Goal: Task Accomplishment & Management: Use online tool/utility

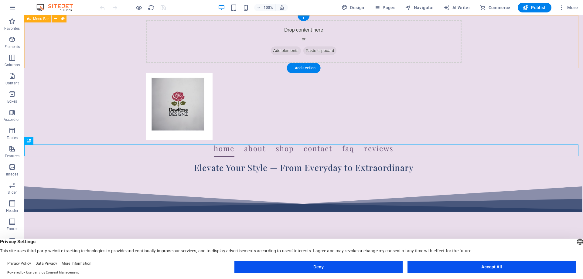
click at [249, 33] on div "Drop content here or Add elements Paste clipboard" at bounding box center [304, 41] width 316 height 43
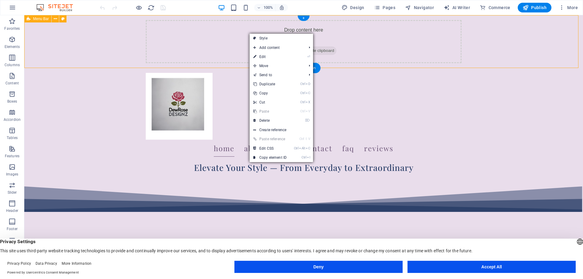
click at [247, 25] on div "Drop content here or Add elements Paste clipboard" at bounding box center [304, 41] width 316 height 43
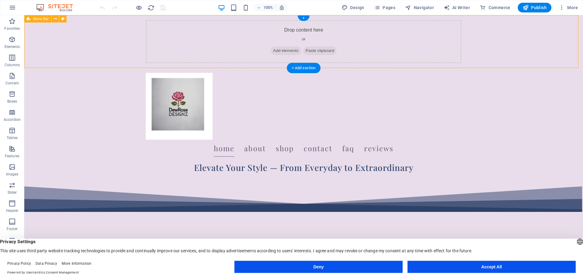
click at [313, 52] on span "Paste clipboard" at bounding box center [319, 50] width 33 height 9
click at [321, 49] on span "Paste clipboard" at bounding box center [319, 50] width 33 height 9
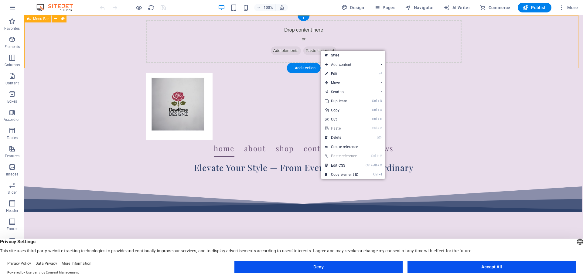
click at [276, 29] on div "Drop content here or Add elements Paste clipboard" at bounding box center [304, 41] width 316 height 43
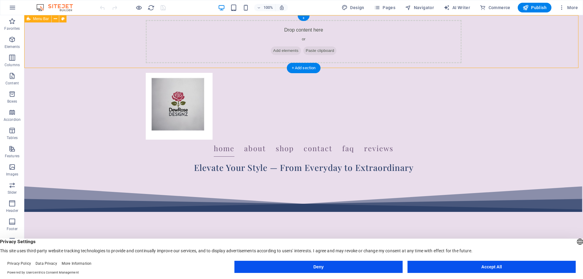
click at [276, 29] on div "Drop content here or Add elements Paste clipboard" at bounding box center [304, 41] width 316 height 43
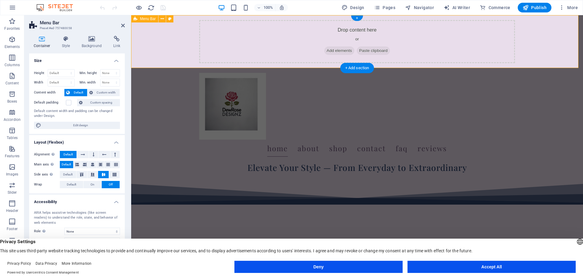
click at [340, 30] on div "Drop content here or Add elements Paste clipboard" at bounding box center [357, 41] width 316 height 43
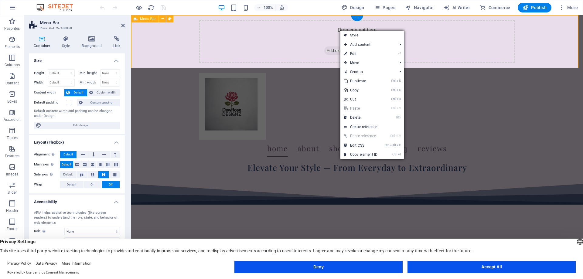
click at [322, 32] on div "Drop content here or Add elements Paste clipboard" at bounding box center [357, 41] width 316 height 43
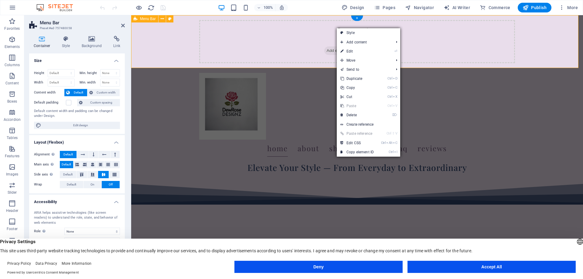
click at [294, 34] on div "Drop content here or Add elements Paste clipboard" at bounding box center [357, 41] width 316 height 43
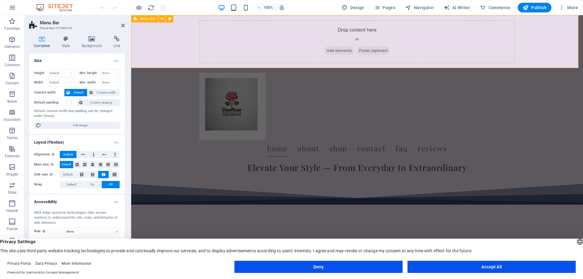
click at [310, 31] on div "Drop content here or Add elements Paste clipboard" at bounding box center [357, 41] width 316 height 43
click at [344, 31] on div "Drop content here or Add elements Paste clipboard" at bounding box center [357, 41] width 316 height 43
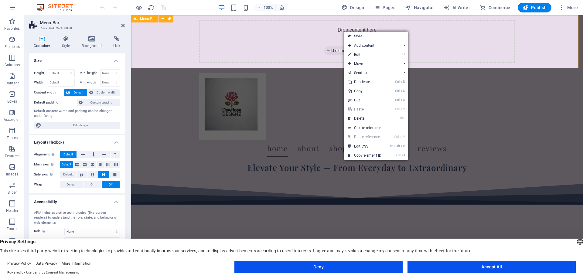
click at [338, 31] on div "Drop content here or Add elements Paste clipboard" at bounding box center [357, 41] width 316 height 43
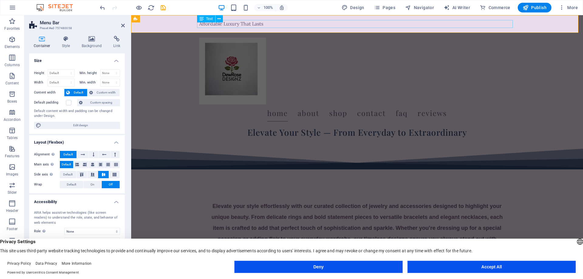
click at [199, 24] on div "Affordable Luxury That Lasts" at bounding box center [357, 24] width 316 height 8
click at [265, 25] on div "Affordable Luxury That Lasts" at bounding box center [357, 24] width 316 height 8
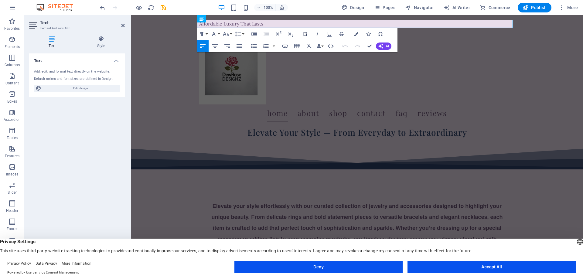
click at [306, 34] on icon "button" at bounding box center [304, 34] width 3 height 4
click at [219, 35] on button "Font Family" at bounding box center [215, 34] width 12 height 12
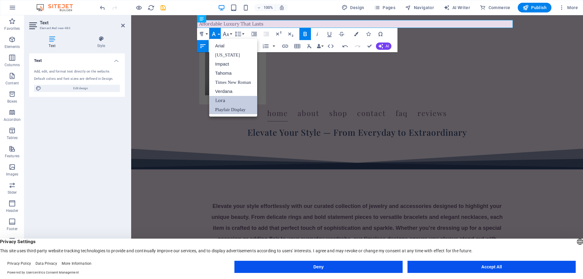
click at [221, 109] on link "Playfair Display" at bounding box center [233, 109] width 48 height 9
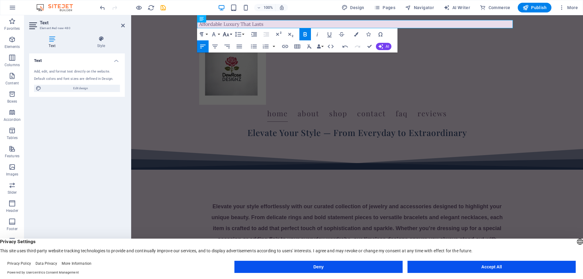
click at [232, 35] on button "Font Size" at bounding box center [227, 34] width 12 height 12
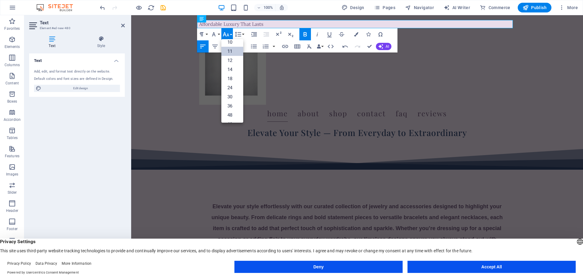
scroll to position [49, 0]
click at [231, 87] on link "48" at bounding box center [232, 88] width 22 height 9
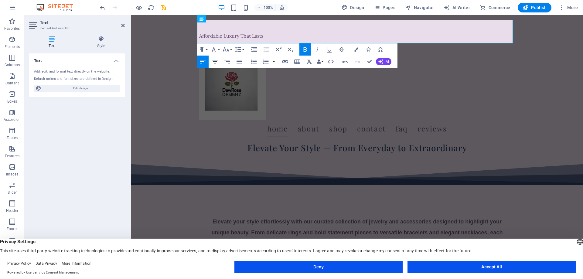
click at [215, 61] on icon "button" at bounding box center [214, 62] width 5 height 4
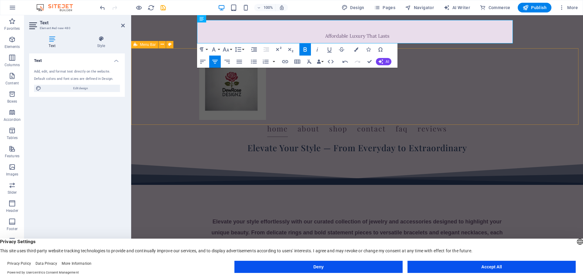
click at [177, 74] on div "Home About Shop Contact faq Reviews" at bounding box center [357, 95] width 452 height 94
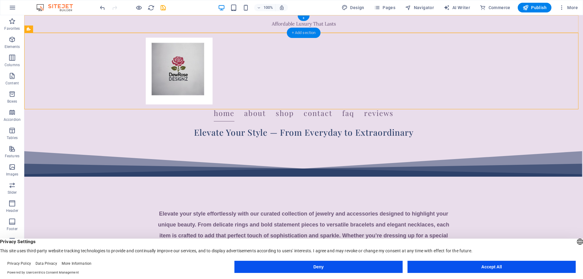
click at [305, 32] on div "+ Add section" at bounding box center [304, 33] width 34 height 10
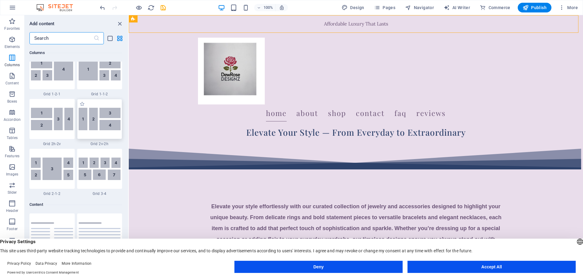
scroll to position [1032, 0]
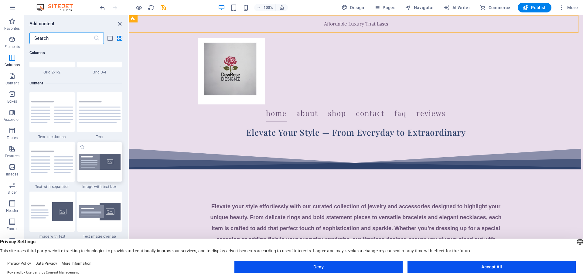
click at [109, 157] on img at bounding box center [100, 162] width 42 height 16
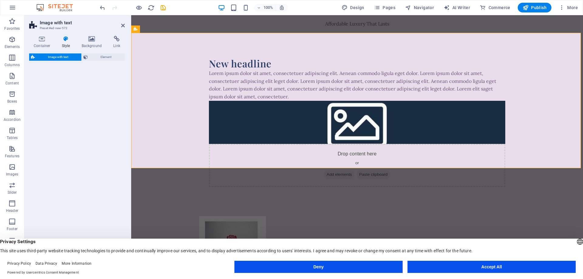
select select "rem"
select select "px"
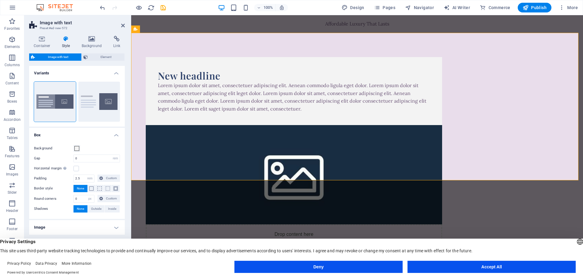
click at [385, 125] on figure at bounding box center [294, 174] width 296 height 99
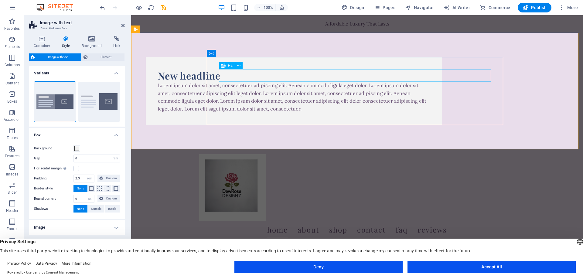
click at [220, 76] on div "New headline" at bounding box center [294, 75] width 272 height 13
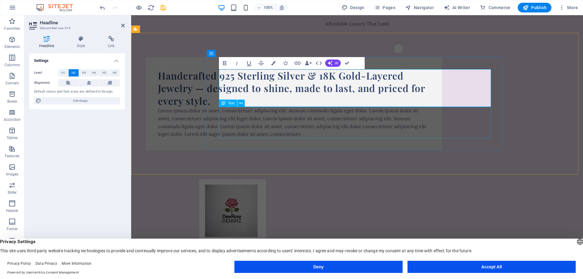
scroll to position [440, 1]
click at [260, 116] on div "Lorem ipsum dolor sit amet, consectetuer adipiscing elit. Aenean commodo ligula…" at bounding box center [294, 122] width 272 height 31
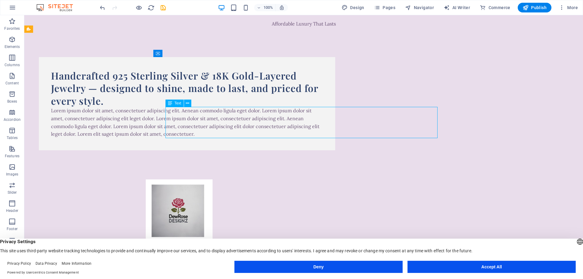
click at [168, 111] on div "Lorem ipsum dolor sit amet, consectetuer adipiscing elit. Aenean commodo ligula…" at bounding box center [187, 122] width 272 height 31
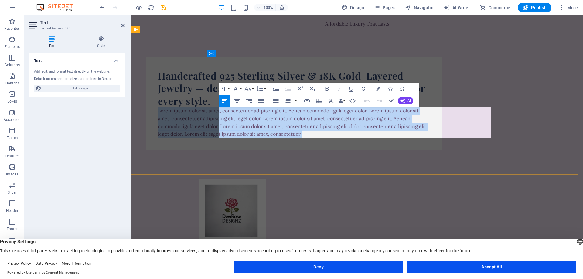
drag, startPoint x: 219, startPoint y: 110, endPoint x: 375, endPoint y: 134, distance: 157.4
click at [375, 134] on p "Lorem ipsum dolor sit amet, consectetuer adipiscing elit. Aenean commodo ligula…" at bounding box center [294, 122] width 272 height 31
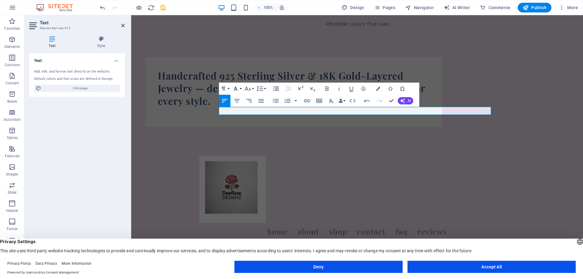
click at [241, 89] on button "Font Family" at bounding box center [237, 89] width 12 height 12
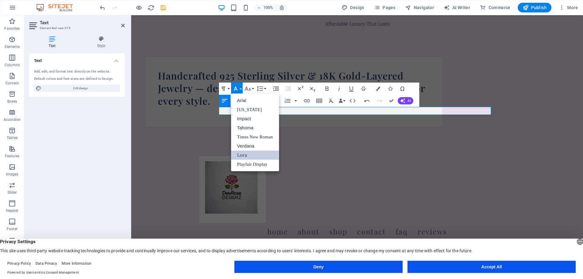
scroll to position [0, 0]
click at [251, 153] on link "Lora" at bounding box center [255, 155] width 48 height 9
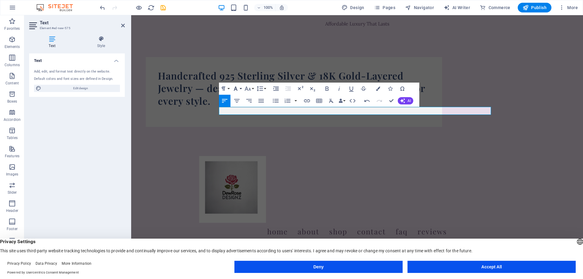
click at [240, 91] on button "Font Family" at bounding box center [237, 89] width 12 height 12
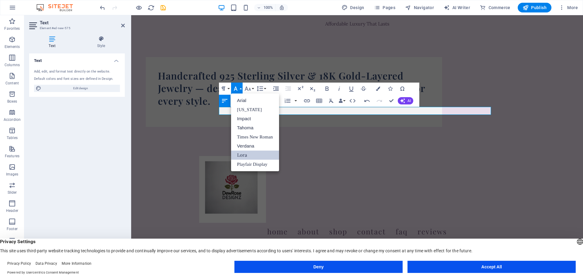
click at [246, 153] on link "Lora" at bounding box center [255, 155] width 48 height 9
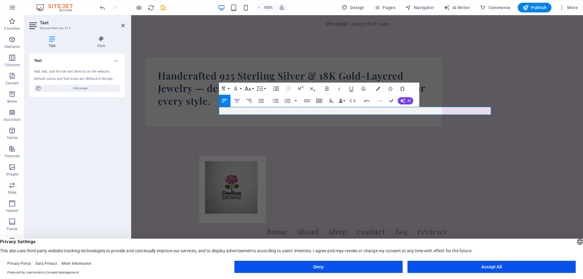
click at [253, 89] on button "Font Size" at bounding box center [249, 89] width 12 height 12
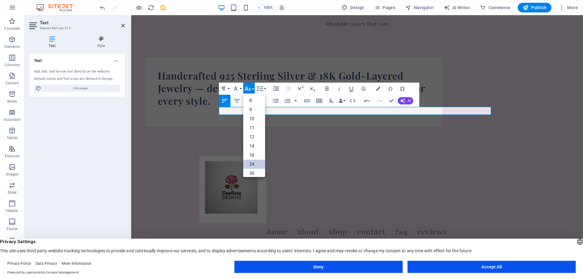
click at [254, 164] on link "24" at bounding box center [254, 164] width 22 height 9
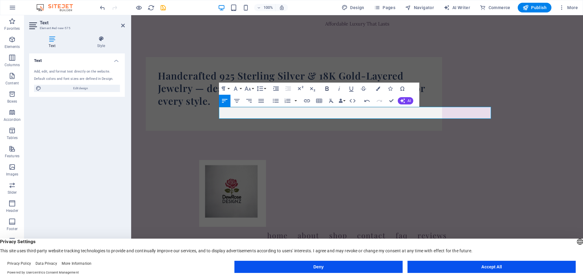
click at [327, 90] on icon "button" at bounding box center [326, 88] width 7 height 7
click at [183, 101] on div "Handcrafted 925 Sterling Silver & 18K Gold-Layered Jewelry — designed to shine,…" at bounding box center [357, 94] width 452 height 122
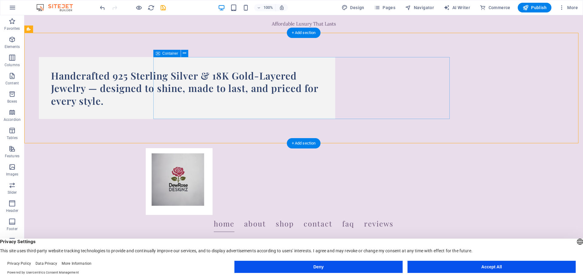
click at [158, 111] on div "Handcrafted 925 Sterling Silver & 18K Gold-Layered Jewelry — designed to shine,…" at bounding box center [187, 88] width 296 height 62
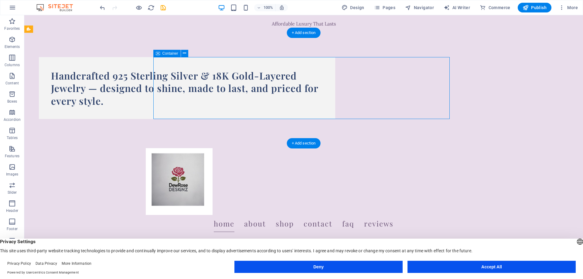
click at [158, 111] on div "Handcrafted 925 Sterling Silver & 18K Gold-Layered Jewelry — designed to shine,…" at bounding box center [187, 88] width 296 height 62
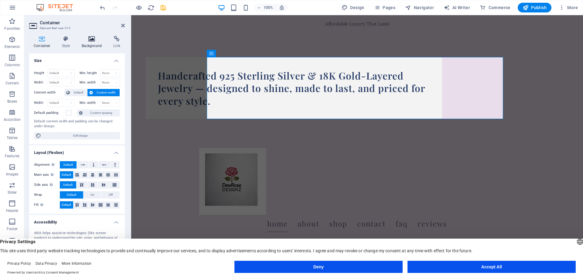
click at [90, 41] on icon at bounding box center [91, 39] width 29 height 6
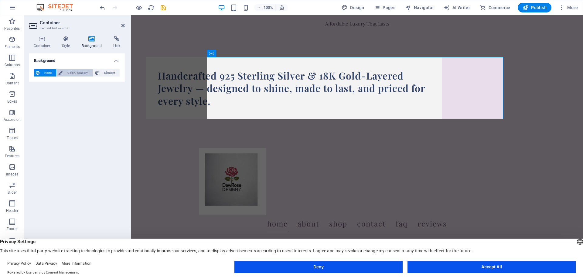
click at [76, 74] on span "Color / Gradient" at bounding box center [77, 72] width 27 height 7
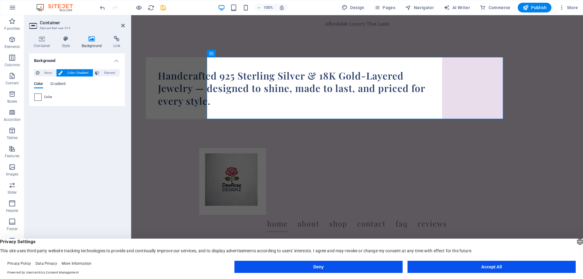
click at [39, 99] on span at bounding box center [38, 97] width 7 height 7
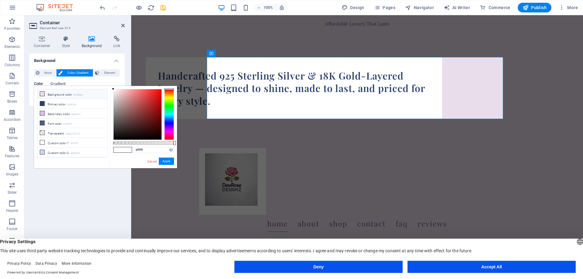
click at [42, 95] on icon at bounding box center [42, 94] width 4 height 4
type input "#e9ddeb"
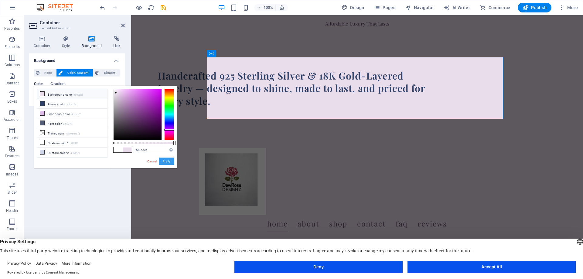
click at [168, 160] on button "Apply" at bounding box center [166, 161] width 15 height 7
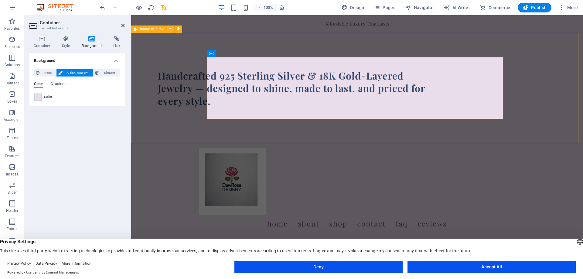
click at [171, 125] on div "Handcrafted 925 Sterling Silver & 18K Gold-Layered Jewelry — designed to shine,…" at bounding box center [357, 88] width 452 height 111
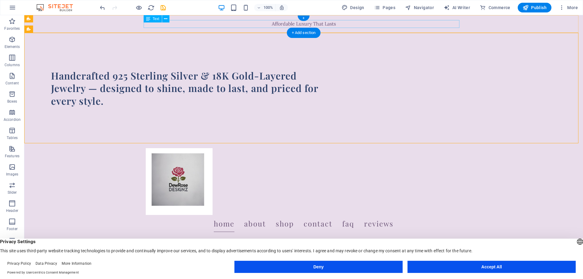
click at [293, 26] on div "Affordable Luxury That Lasts" at bounding box center [304, 24] width 316 height 8
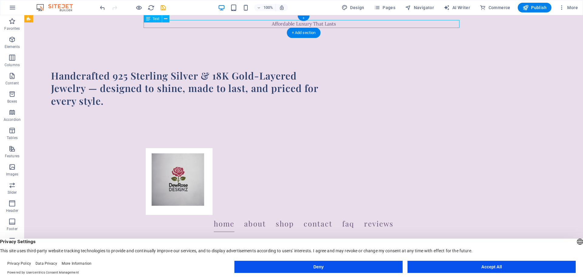
click at [293, 26] on div "Affordable Luxury That Lasts" at bounding box center [304, 24] width 316 height 8
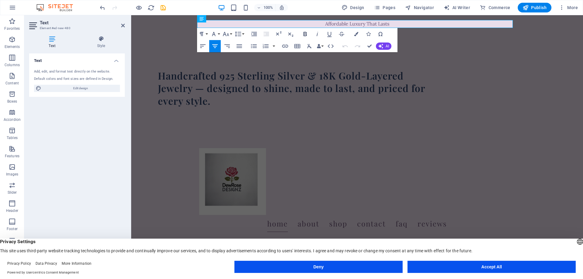
click at [305, 35] on icon "button" at bounding box center [305, 33] width 7 height 7
drag, startPoint x: 321, startPoint y: 23, endPoint x: 393, endPoint y: 23, distance: 72.0
click at [393, 23] on p "​ Affordable Luxury That Lasts" at bounding box center [357, 24] width 316 height 8
click at [306, 35] on icon "button" at bounding box center [304, 34] width 3 height 4
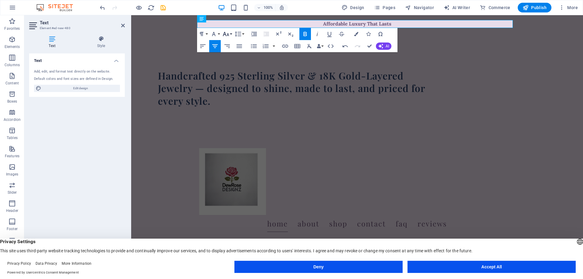
click at [230, 36] on button "Font Size" at bounding box center [227, 34] width 12 height 12
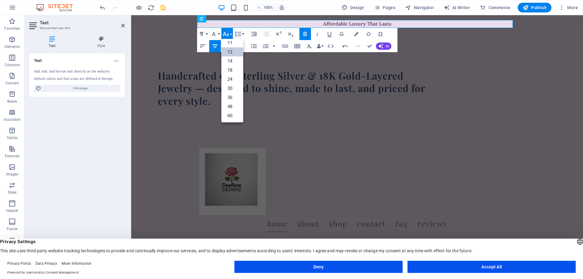
scroll to position [49, 0]
click at [231, 88] on link "48" at bounding box center [232, 88] width 22 height 9
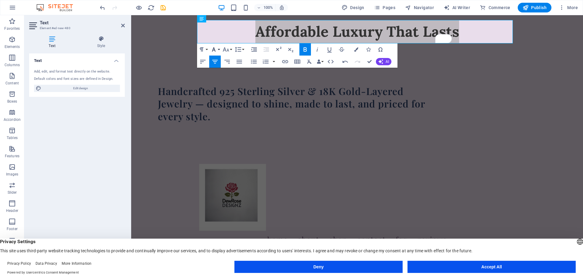
click at [218, 48] on button "Font Family" at bounding box center [215, 49] width 12 height 12
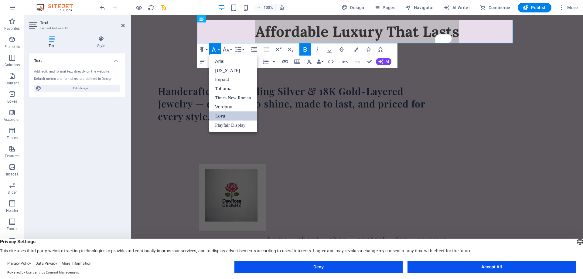
scroll to position [0, 0]
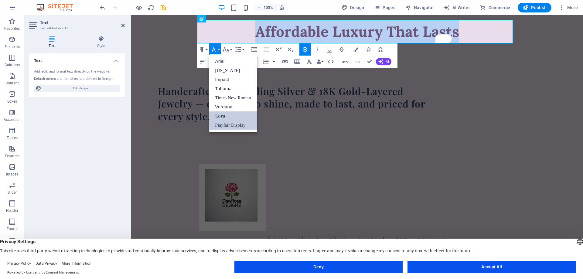
click at [225, 125] on link "Playfair Display" at bounding box center [233, 125] width 48 height 9
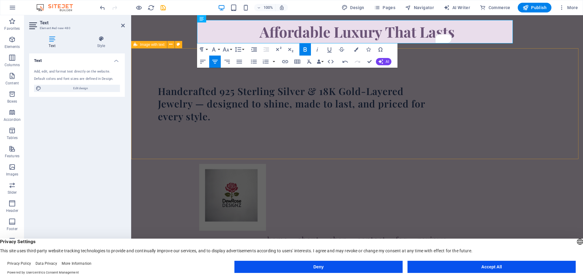
click at [170, 116] on div "Handcrafted 925 Sterling Silver & 18K Gold-Layered Jewelry — designed to shine,…" at bounding box center [357, 103] width 452 height 111
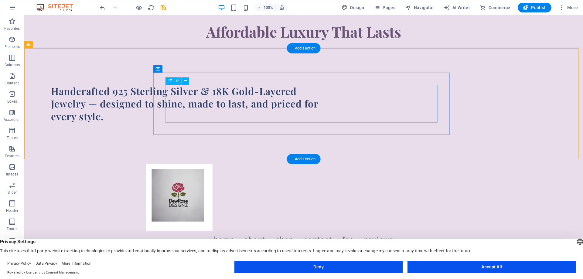
click at [323, 91] on div "Handcrafted 925 Sterling Silver & 18K Gold-Layered Jewelry — designed to shine,…" at bounding box center [187, 104] width 272 height 38
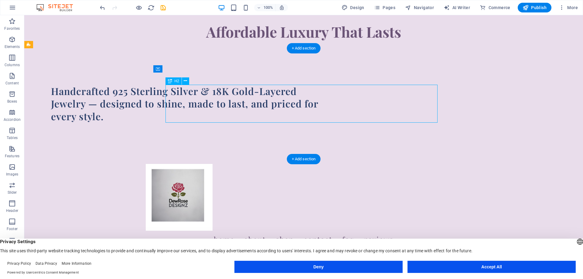
click at [323, 91] on div "Handcrafted 925 Sterling Silver & 18K Gold-Layered Jewelry — designed to shine,…" at bounding box center [187, 104] width 272 height 38
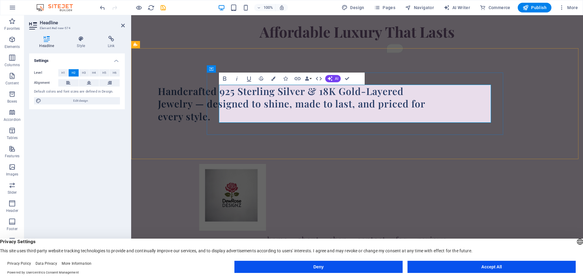
click at [430, 92] on h2 "Handcrafted 925 Sterling Silver & 18K Gold-Layered Jewelry — designed to shine,…" at bounding box center [294, 104] width 272 height 38
click at [189, 114] on div "Handcrafted 925 Sterling Silver & 18K Gold-Filled Jewelry — designed to shine, …" at bounding box center [357, 103] width 452 height 111
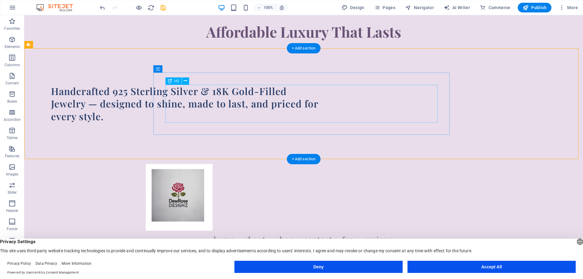
click at [173, 105] on div "Handcrafted 925 Sterling Silver & 18K Gold-Filled Jewelry — designed to shine, …" at bounding box center [187, 104] width 272 height 38
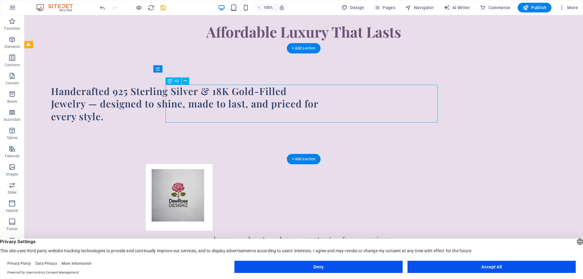
click at [173, 105] on div "Handcrafted 925 Sterling Silver & 18K Gold-Filled Jewelry — designed to shine, …" at bounding box center [187, 104] width 272 height 38
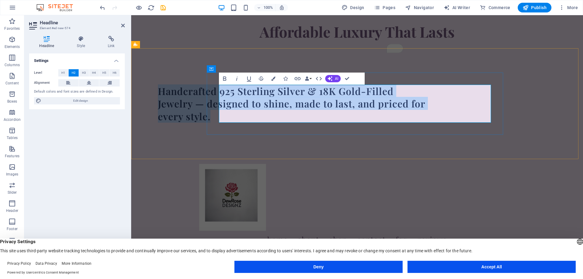
click at [228, 104] on h2 "Handcrafted 925 Sterling Silver & 18K Gold-Filled Jewelry — designed to shine, …" at bounding box center [294, 104] width 272 height 38
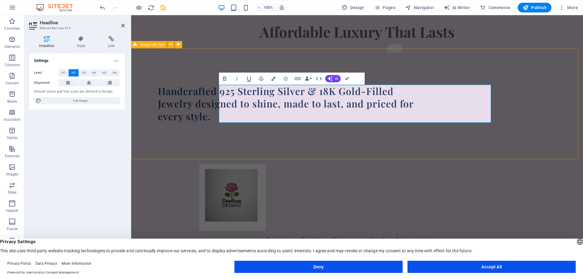
click at [165, 104] on div "Handcrafted 925 Sterling Silver & 18K Gold-Filled Jewelry designed to shine, ma…" at bounding box center [357, 103] width 452 height 111
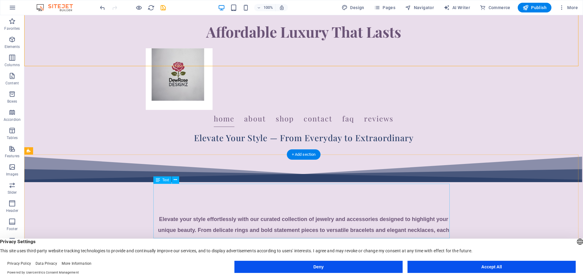
scroll to position [121, 0]
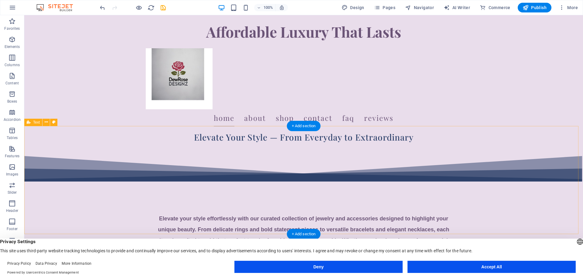
click at [128, 172] on div "Elevate your style effortlessly with our curated collection of jewelry and acce…" at bounding box center [303, 217] width 559 height 149
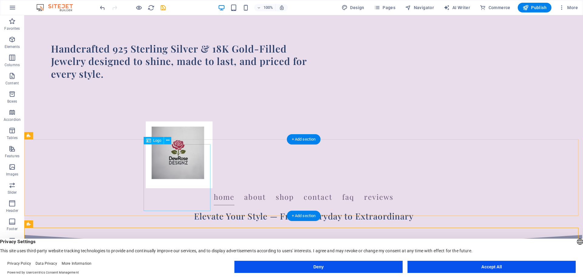
scroll to position [20, 0]
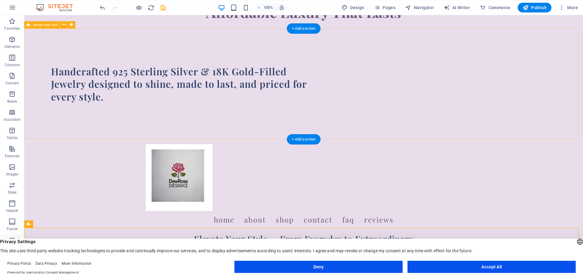
click at [211, 115] on div "Handcrafted 925 Sterling Silver & 18K Gold-Filled Jewelry designed to shine, ma…" at bounding box center [303, 84] width 559 height 111
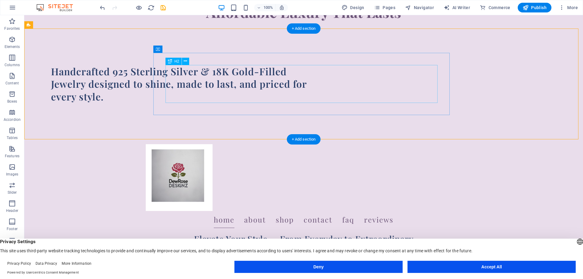
click at [211, 99] on div "Handcrafted 925 Sterling Silver & 18K Gold-Filled Jewelry designed to shine, ma…" at bounding box center [187, 84] width 272 height 38
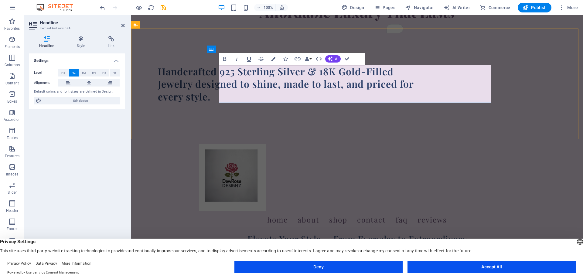
click at [257, 100] on h2 "Handcrafted 925 Sterling Silver & 18K Gold-Filled Jewelry designed to shine, ma…" at bounding box center [294, 84] width 272 height 38
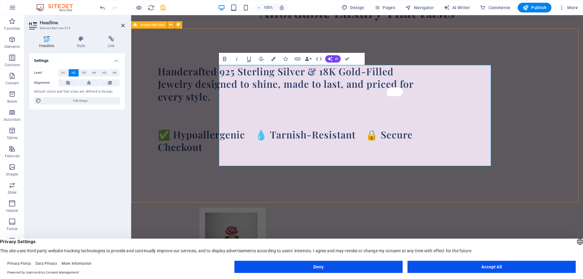
scroll to position [86, 2]
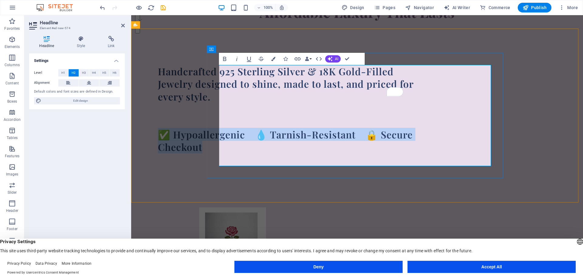
drag, startPoint x: 273, startPoint y: 149, endPoint x: 221, endPoint y: 133, distance: 54.3
click at [221, 133] on h2 "Handcrafted 925 Sterling Silver & 18K Gold-Filled Jewelry designed to shine, ma…" at bounding box center [294, 115] width 272 height 101
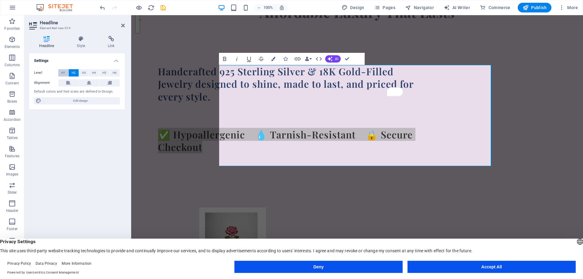
click at [64, 74] on span "H1" at bounding box center [63, 72] width 4 height 7
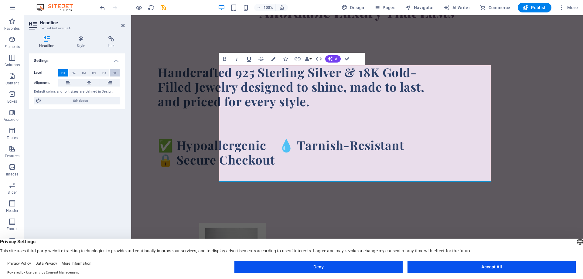
click at [117, 73] on button "H6" at bounding box center [115, 72] width 10 height 7
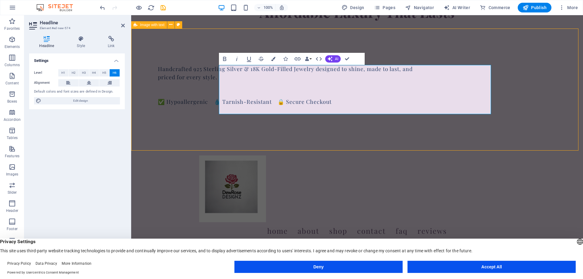
scroll to position [86, 2]
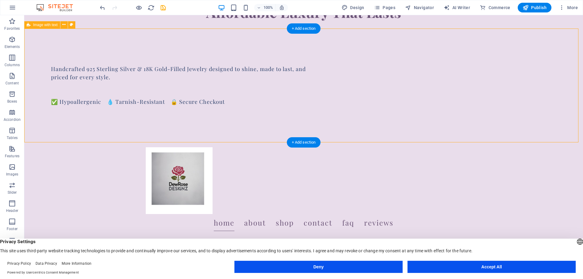
click at [120, 83] on div "Handcrafted 925 Sterling Silver & 18K Gold-Filled Jewelry designed to shine, ma…" at bounding box center [303, 86] width 559 height 114
click at [166, 100] on div "Handcrafted 925 Sterling Silver & 18K Gold-Filled Jewelry designed to shine, ma…" at bounding box center [187, 85] width 272 height 41
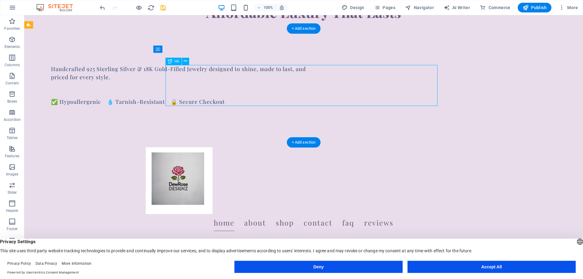
drag, startPoint x: 334, startPoint y: 102, endPoint x: 254, endPoint y: 103, distance: 80.8
click at [254, 103] on div "Handcrafted 925 Sterling Silver & 18K Gold-Filled Jewelry designed to shine, ma…" at bounding box center [187, 85] width 272 height 41
click at [254, 102] on div "Handcrafted 925 Sterling Silver & 18K Gold-Filled Jewelry designed to shine, ma…" at bounding box center [187, 85] width 272 height 41
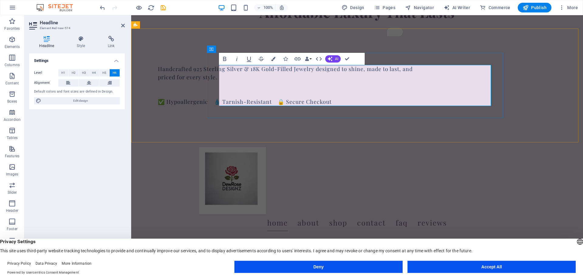
click at [312, 82] on h6 "Handcrafted 925 Sterling Silver & 18K Gold-Filled Jewelry designed to shine, ma…" at bounding box center [294, 85] width 272 height 41
drag, startPoint x: 395, startPoint y: 101, endPoint x: 222, endPoint y: 105, distance: 172.3
click at [222, 105] on h6 "Handcrafted 925 Sterling Silver & 18K Gold-Filled Jewelry designed to shine, ma…" at bounding box center [294, 85] width 272 height 41
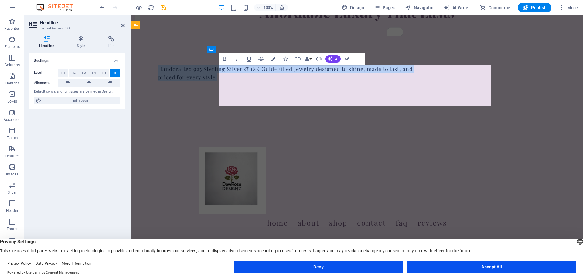
drag, startPoint x: 284, startPoint y: 77, endPoint x: 220, endPoint y: 69, distance: 65.2
click at [220, 69] on h6 "Handcrafted 925 Sterling Silver & 18K Gold-Filled Jewelry designed to shine, ma…" at bounding box center [294, 85] width 272 height 41
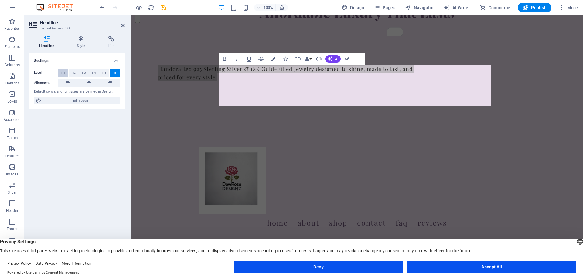
click at [64, 74] on span "H1" at bounding box center [63, 72] width 4 height 7
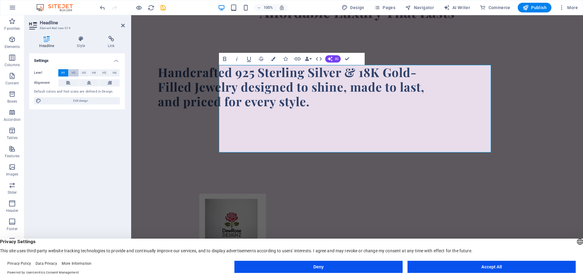
click at [75, 73] on span "H2" at bounding box center [74, 72] width 4 height 7
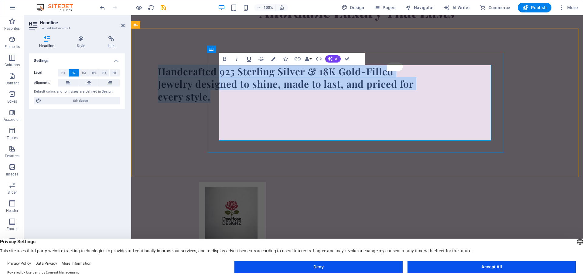
drag, startPoint x: 244, startPoint y: 100, endPoint x: 221, endPoint y: 73, distance: 34.5
click at [221, 73] on h2 "Handcrafted 925 Sterling Silver & 18K Gold-Filled Jewelry designed to shine, ma…" at bounding box center [294, 103] width 272 height 76
click at [225, 59] on icon "button" at bounding box center [224, 58] width 7 height 7
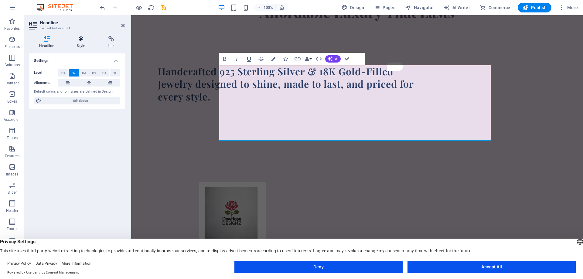
click at [80, 43] on h4 "Style" at bounding box center [82, 42] width 31 height 13
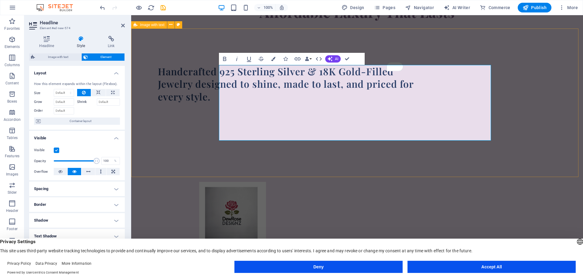
click at [156, 94] on div "Handcrafted 925 Sterling Silver & 18K Gold-Filled Jewelry designed to shine, ma…" at bounding box center [357, 103] width 452 height 149
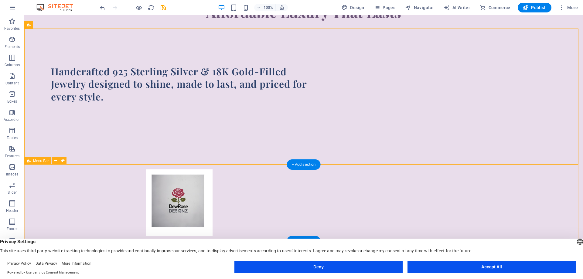
click at [100, 186] on div "Home About Shop Contact faq Reviews" at bounding box center [303, 212] width 559 height 94
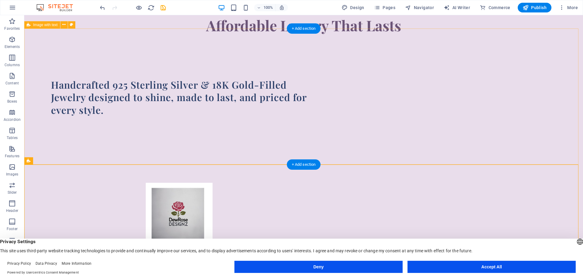
scroll to position [0, 0]
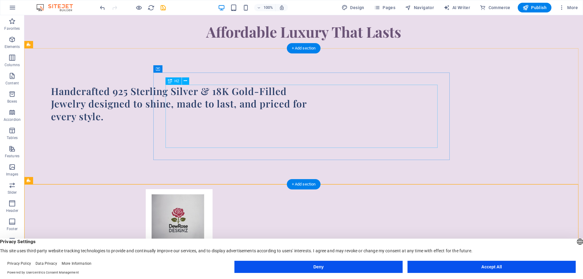
click at [294, 138] on div "Handcrafted 925 Sterling Silver & 18K Gold-Filled Jewelry designed to shine, ma…" at bounding box center [187, 116] width 272 height 63
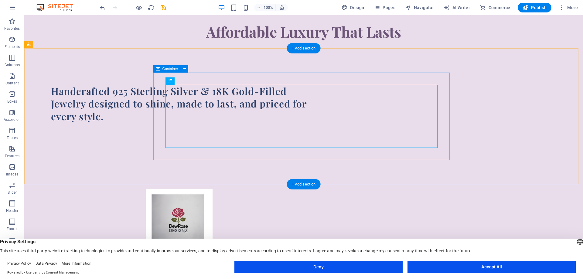
click at [296, 157] on div "Handcrafted 925 Sterling Silver & 18K Gold-Filled Jewelry designed to shine, ma…" at bounding box center [187, 116] width 296 height 87
click at [292, 120] on div "Handcrafted 925 Sterling Silver & 18K Gold-Filled Jewelry designed to shine, ma…" at bounding box center [187, 116] width 272 height 63
click at [252, 173] on div "Handcrafted 925 Sterling Silver & 18K Gold-Filled Jewelry designed to shine, ma…" at bounding box center [303, 116] width 559 height 136
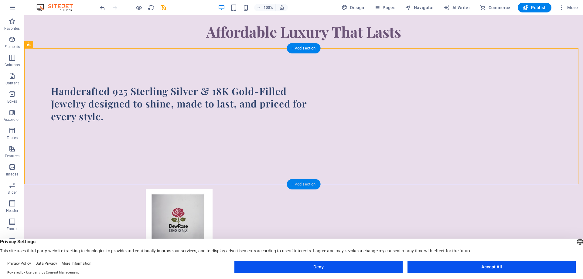
drag, startPoint x: 294, startPoint y: 184, endPoint x: 166, endPoint y: 152, distance: 132.6
click at [294, 184] on div "+ Add section" at bounding box center [304, 184] width 34 height 10
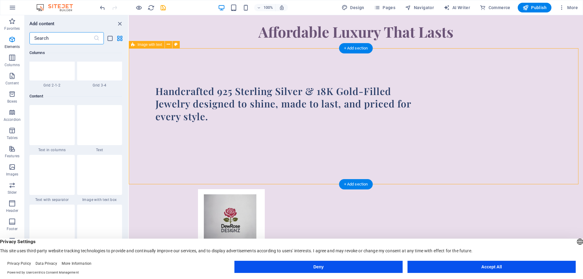
scroll to position [1063, 0]
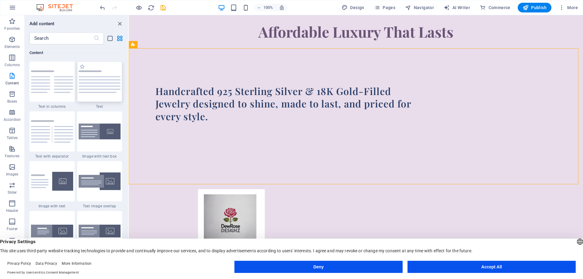
click at [95, 98] on div at bounding box center [99, 82] width 45 height 40
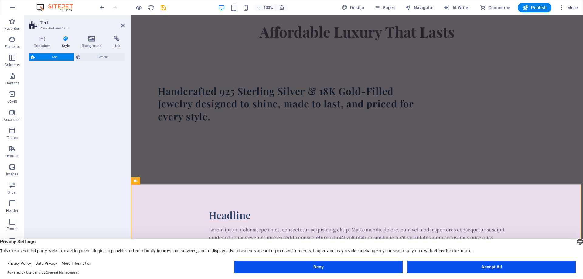
select select "preset-text-v2-default"
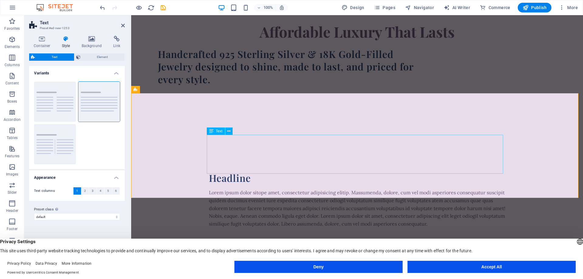
scroll to position [91, 0]
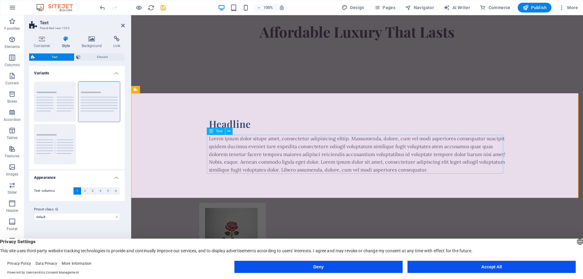
click at [210, 138] on div "Lorem ipsum dolor sitope amet, consectetur adipisicing elitip. Massumenda, dolo…" at bounding box center [357, 154] width 296 height 39
click at [209, 139] on div "Lorem ipsum dolor sitope amet, consectetur adipisicing elitip. Massumenda, dolo…" at bounding box center [357, 154] width 296 height 39
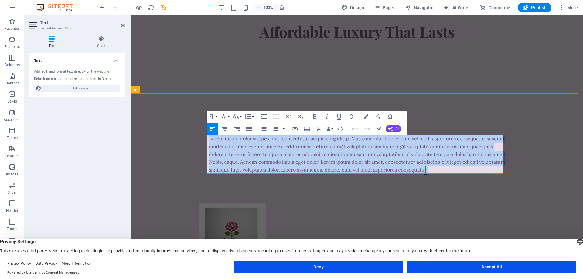
drag, startPoint x: 208, startPoint y: 139, endPoint x: 456, endPoint y: 169, distance: 250.0
click at [456, 169] on p "Lorem ipsum dolor sitope amet, consectetur adipisicing elitip. Massumenda, dolo…" at bounding box center [357, 154] width 296 height 39
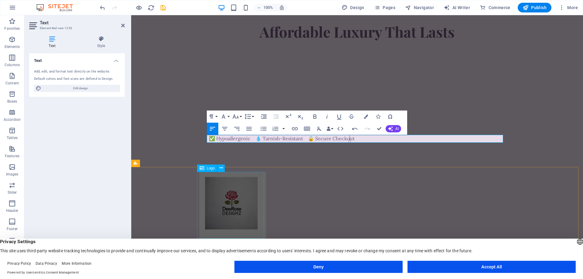
scroll to position [86, 2]
click at [191, 114] on div "Headline ✅ Hypoallergenic 💧 Tarnish-Resistant 🔒 Secure Checkout ✅ Hypoallergeni…" at bounding box center [357, 130] width 452 height 74
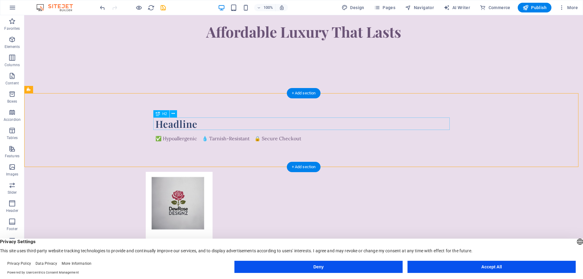
click at [187, 124] on div "Headline" at bounding box center [304, 124] width 296 height 13
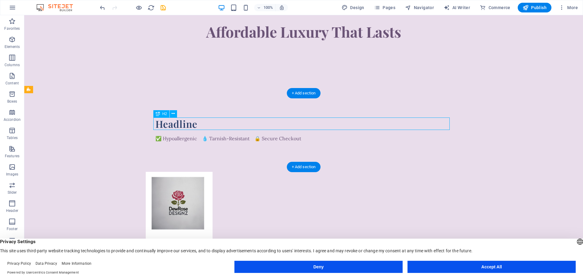
click at [187, 124] on div "Headline" at bounding box center [304, 124] width 296 height 13
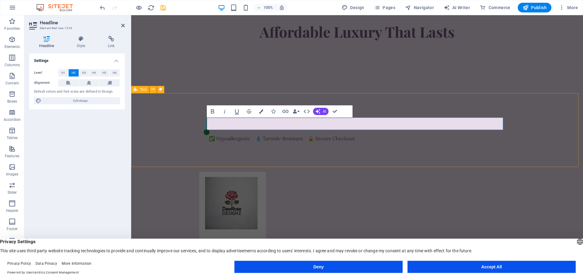
click at [186, 135] on div "​ ✅ Hypoallergenic 💧 Tarnish-Resistant 🔒 Secure Checkout" at bounding box center [357, 130] width 452 height 74
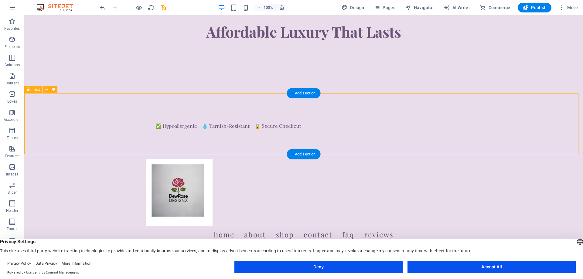
drag, startPoint x: 142, startPoint y: 125, endPoint x: 231, endPoint y: 129, distance: 89.1
click at [231, 129] on div "✅ Hypoallergenic 💧 Tarnish-Resistant 🔒 Secure Checkout" at bounding box center [303, 123] width 559 height 61
click at [237, 127] on div "✅ Hypoallergenic 💧 Tarnish-Resistant 🔒 Secure Checkout" at bounding box center [304, 126] width 296 height 8
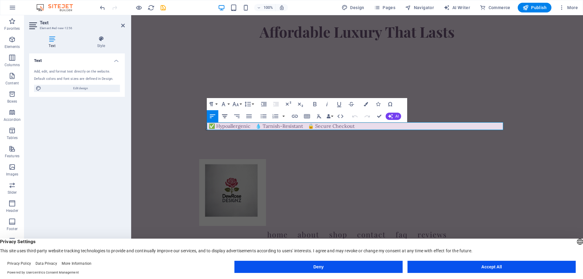
click at [224, 118] on icon "button" at bounding box center [224, 117] width 5 height 4
click at [316, 103] on icon "button" at bounding box center [314, 104] width 7 height 7
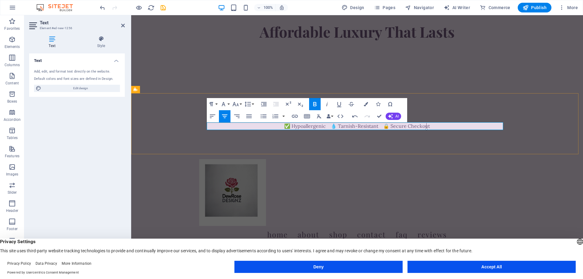
click at [432, 127] on p "​ ✅ Hypoallergenic 💧 Tarnish-Resistant 🔒 Secure Checkout" at bounding box center [357, 126] width 296 height 8
drag, startPoint x: 432, startPoint y: 127, endPoint x: 283, endPoint y: 128, distance: 148.8
click at [283, 128] on p "​ ✅ Hypoallergenic 💧 Tarnish-Resistant 🔒 Secure Checkout" at bounding box center [357, 126] width 296 height 8
click at [315, 106] on icon "button" at bounding box center [314, 104] width 3 height 4
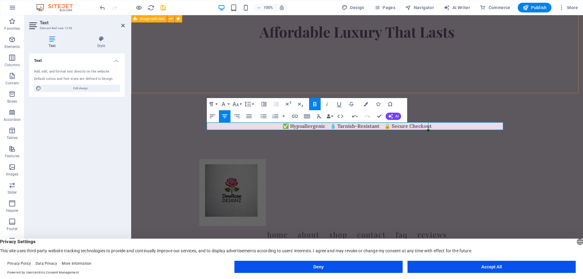
click at [177, 77] on div "Handcrafted 925 Sterling Silver & 18K Gold-Filled Jewelry designed to shine, ma…" at bounding box center [357, 25] width 452 height 136
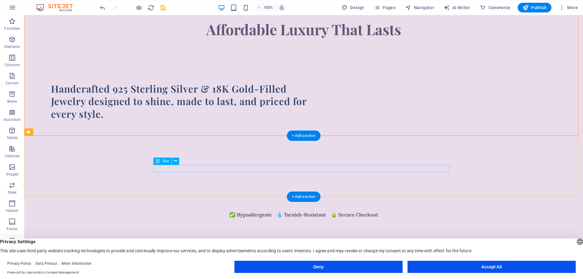
scroll to position [0, 0]
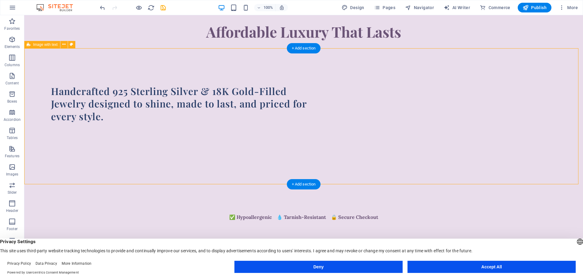
click at [114, 132] on div "Handcrafted 925 Sterling Silver & 18K Gold-Filled Jewelry designed to shine, ma…" at bounding box center [303, 116] width 559 height 136
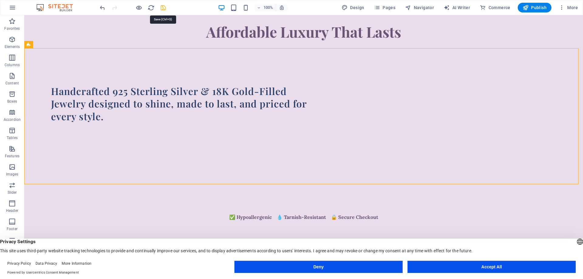
click at [161, 9] on icon "save" at bounding box center [163, 7] width 7 height 7
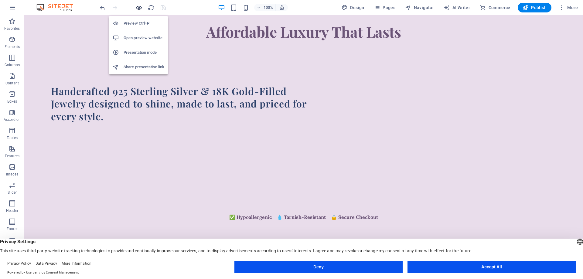
click at [139, 8] on icon "button" at bounding box center [138, 7] width 7 height 7
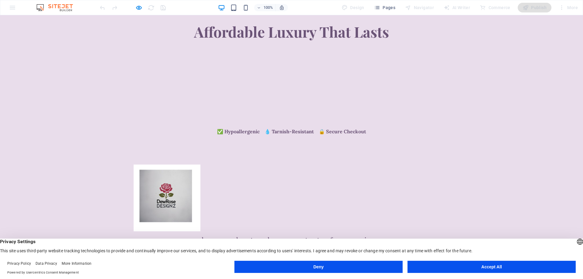
scroll to position [91, 0]
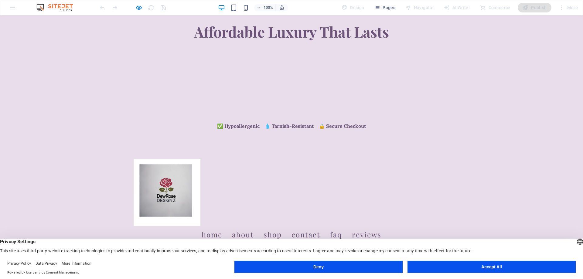
click at [172, 173] on img at bounding box center [167, 192] width 67 height 67
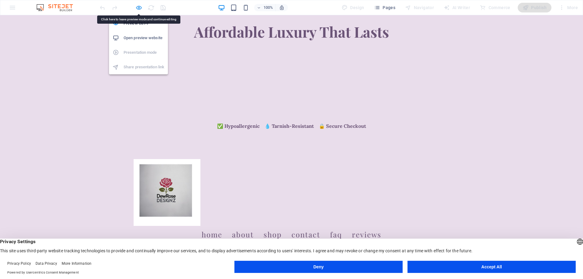
click at [140, 7] on icon "button" at bounding box center [138, 7] width 7 height 7
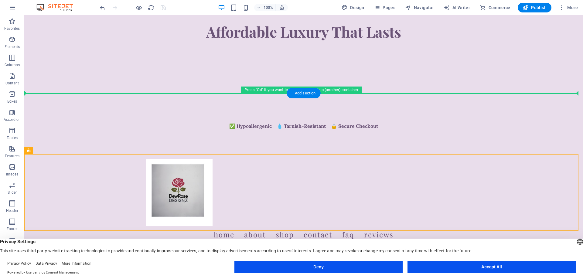
drag, startPoint x: 183, startPoint y: 193, endPoint x: 82, endPoint y: 55, distance: 171.3
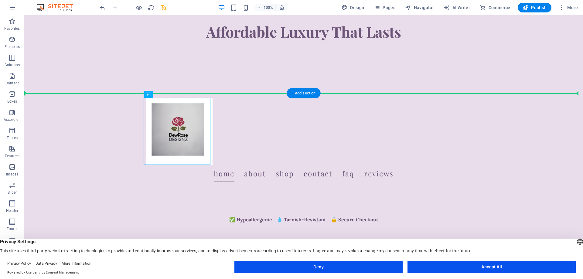
drag, startPoint x: 174, startPoint y: 125, endPoint x: 94, endPoint y: 54, distance: 106.5
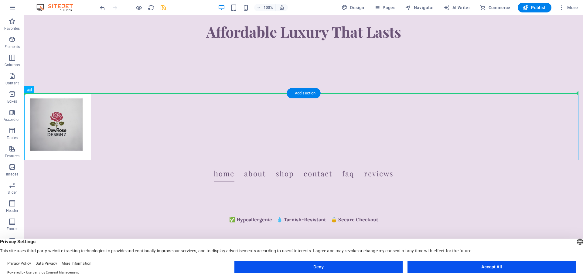
drag, startPoint x: 60, startPoint y: 112, endPoint x: 99, endPoint y: 52, distance: 71.2
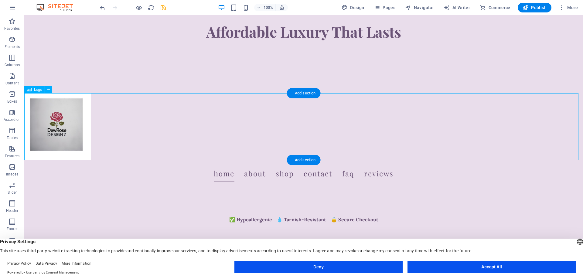
click at [70, 111] on div at bounding box center [303, 126] width 559 height 67
select select "px"
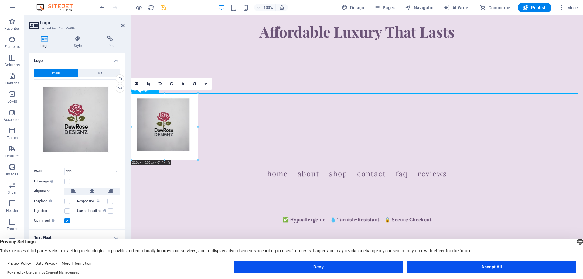
drag, startPoint x: 161, startPoint y: 118, endPoint x: 193, endPoint y: 94, distance: 40.0
click at [193, 94] on div at bounding box center [357, 126] width 452 height 67
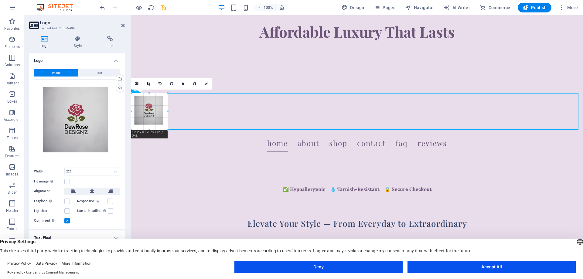
drag, startPoint x: 199, startPoint y: 160, endPoint x: 168, endPoint y: 123, distance: 48.3
type input "120"
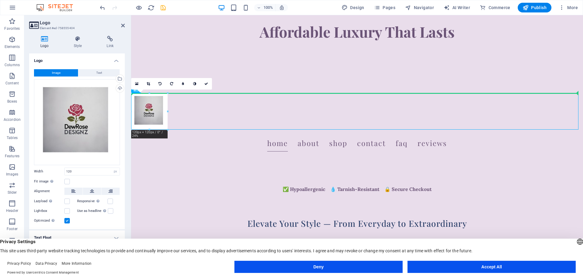
drag, startPoint x: 154, startPoint y: 107, endPoint x: 193, endPoint y: 57, distance: 63.8
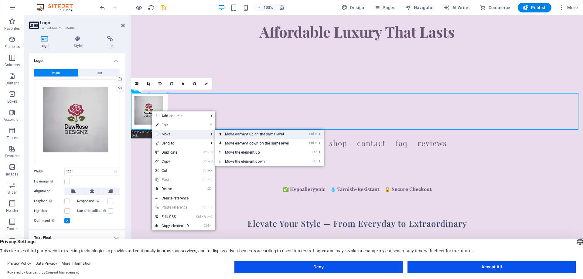
click at [242, 135] on link "Ctrl ⇧ ⬆ Move element up on the same level" at bounding box center [258, 134] width 86 height 9
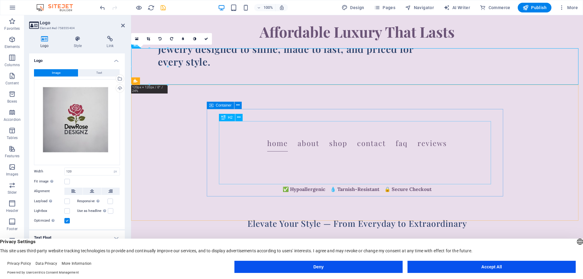
scroll to position [0, 0]
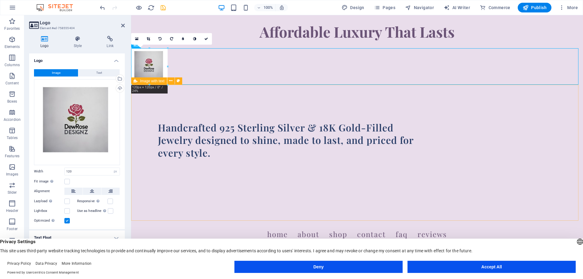
click at [176, 156] on div "Handcrafted 925 Sterling Silver & 18K Gold-Filled Jewelry designed to shine, ma…" at bounding box center [357, 153] width 452 height 136
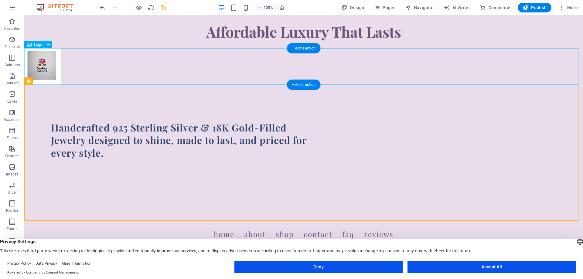
click at [42, 67] on div at bounding box center [303, 66] width 559 height 36
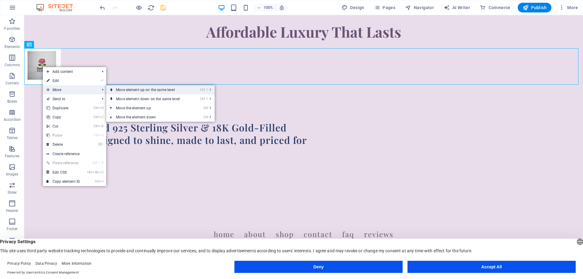
click at [130, 91] on link "Ctrl ⇧ ⬆ Move element up on the same level" at bounding box center [149, 89] width 86 height 9
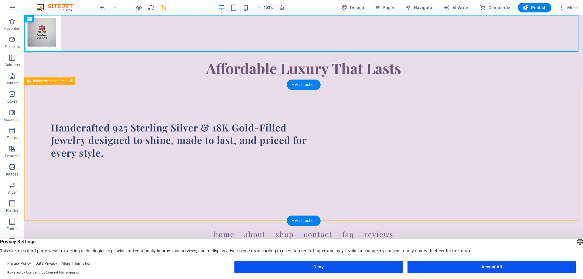
click at [117, 120] on div "Handcrafted 925 Sterling Silver & 18K Gold-Filled Jewelry designed to shine, ma…" at bounding box center [303, 153] width 559 height 136
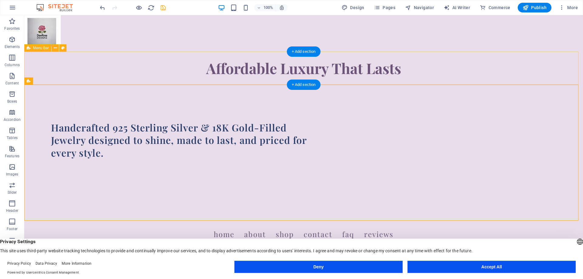
click at [115, 63] on div "Affordable Luxury That Lasts" at bounding box center [303, 68] width 559 height 33
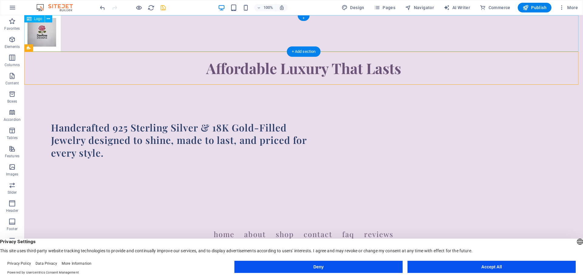
click at [136, 39] on div at bounding box center [303, 33] width 559 height 36
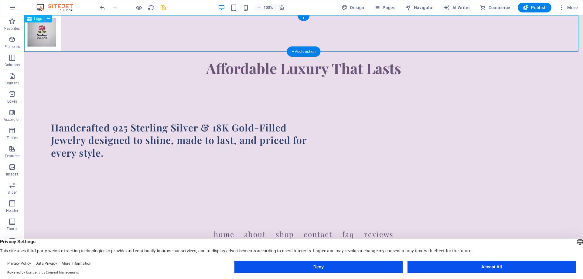
click at [136, 39] on div at bounding box center [303, 33] width 559 height 36
select select "px"
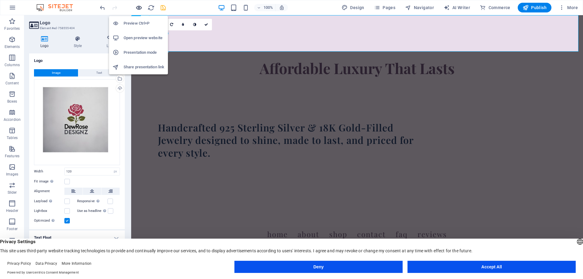
click at [139, 9] on icon "button" at bounding box center [138, 7] width 7 height 7
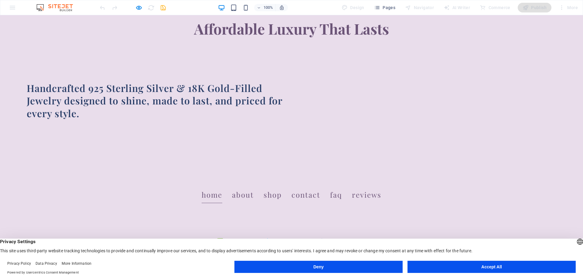
scroll to position [121, 0]
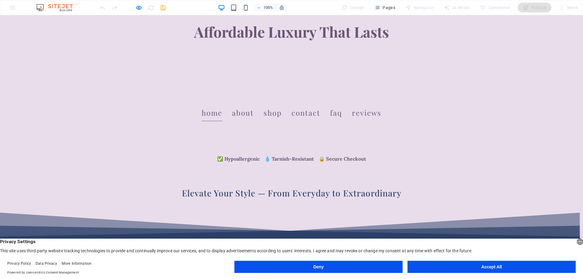
click at [189, 194] on h3 "Elevate Your Style — From Everyday to Extraordinary" at bounding box center [291, 193] width 583 height 12
drag, startPoint x: 444, startPoint y: 268, endPoint x: 376, endPoint y: 218, distance: 84.8
click at [444, 268] on button "Accept All" at bounding box center [492, 267] width 168 height 12
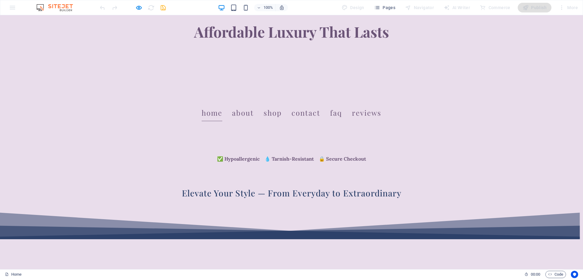
drag, startPoint x: 180, startPoint y: 235, endPoint x: 194, endPoint y: 235, distance: 14.3
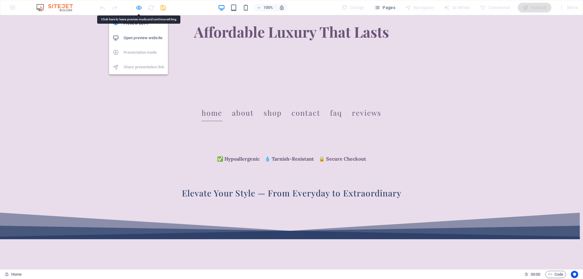
click at [138, 7] on icon "button" at bounding box center [138, 7] width 7 height 7
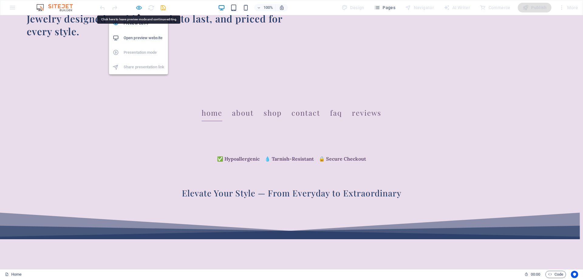
select select "px"
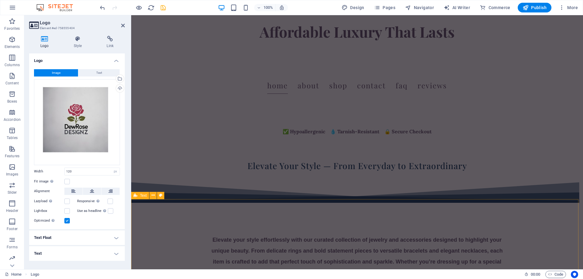
scroll to position [182, 0]
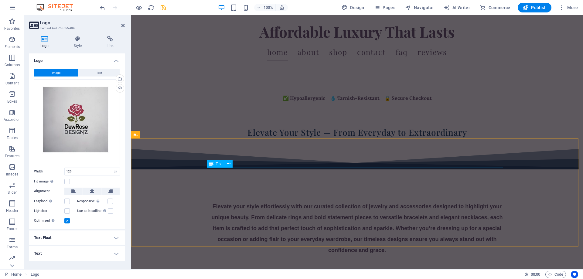
click at [217, 201] on div "Elevate your style effortlessly with our curated collection of jewelry and acce…" at bounding box center [357, 228] width 296 height 55
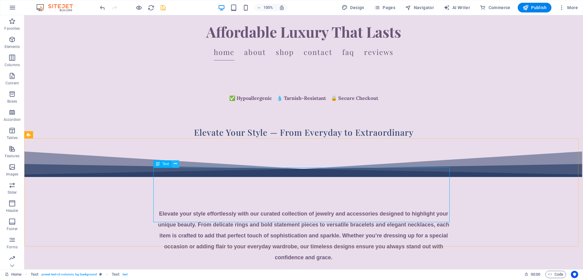
click at [176, 164] on icon at bounding box center [175, 164] width 3 height 6
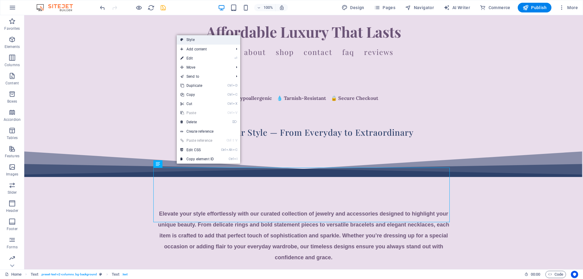
click at [192, 39] on link "Style" at bounding box center [208, 39] width 63 height 9
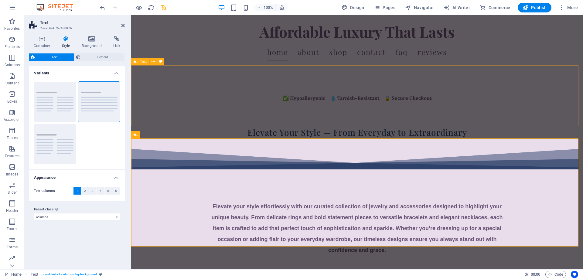
click at [160, 118] on div "✅ Hypoallergenic 💧 Tarnish-Resistant 🔒 Secure Checkout" at bounding box center [357, 95] width 452 height 61
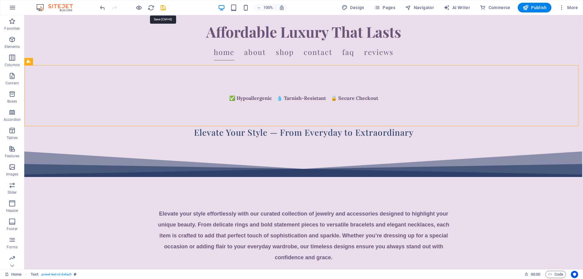
click at [162, 5] on icon "save" at bounding box center [163, 7] width 7 height 7
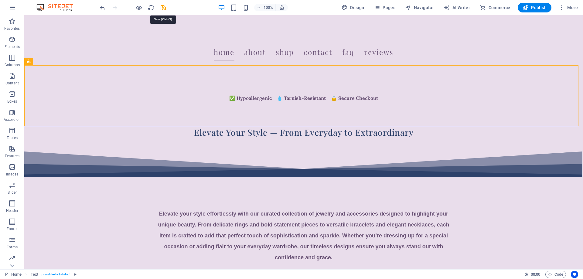
scroll to position [0, 0]
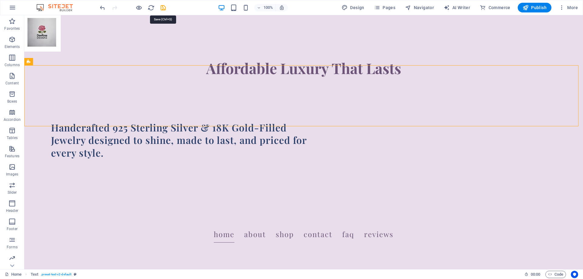
select select "px"
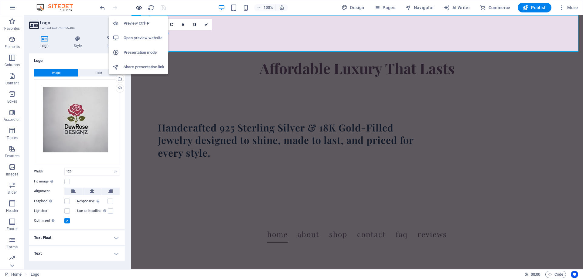
click at [138, 9] on icon "button" at bounding box center [138, 7] width 7 height 7
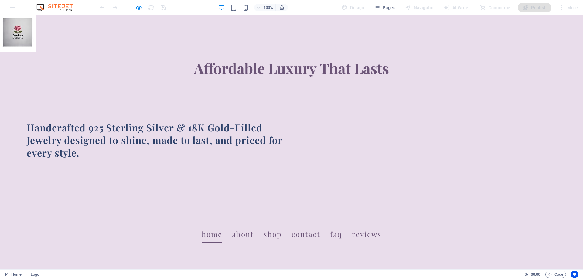
click at [29, 38] on img at bounding box center [18, 33] width 36 height 36
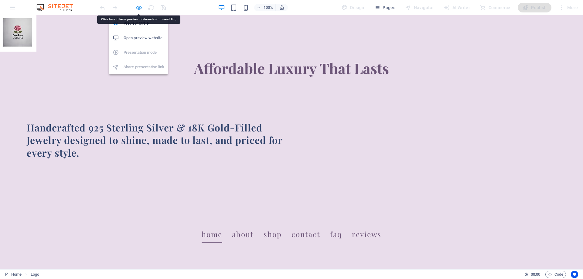
click at [140, 9] on icon "button" at bounding box center [138, 7] width 7 height 7
select select "px"
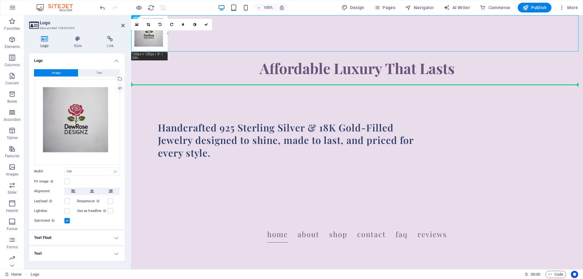
drag, startPoint x: 150, startPoint y: 39, endPoint x: 158, endPoint y: 83, distance: 44.4
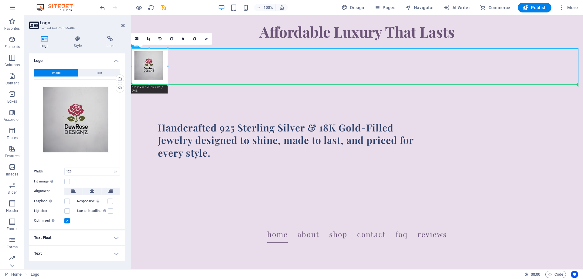
drag, startPoint x: 152, startPoint y: 72, endPoint x: 163, endPoint y: 136, distance: 64.4
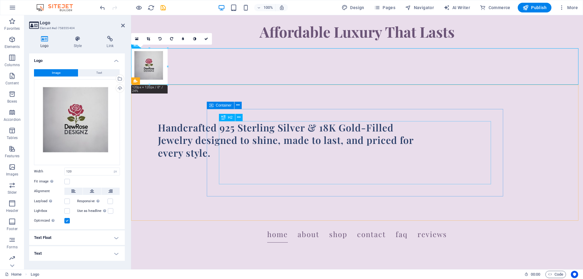
click at [242, 137] on div "Handcrafted 925 Sterling Silver & 18K Gold-Filled Jewelry designed to shine, ma…" at bounding box center [294, 152] width 272 height 63
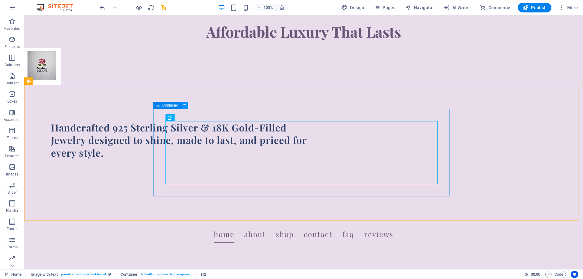
click at [184, 106] on icon at bounding box center [184, 105] width 3 height 6
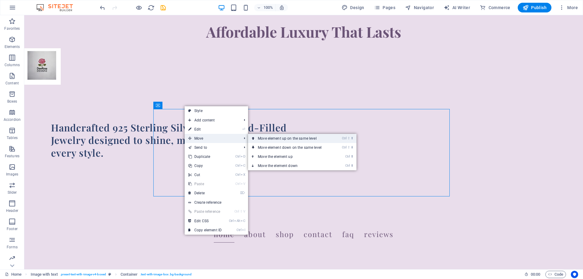
click at [262, 140] on link "Ctrl ⇧ ⬆ Move element up on the same level" at bounding box center [291, 138] width 86 height 9
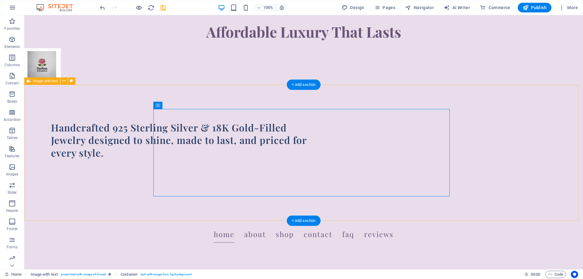
click at [136, 153] on div "Handcrafted 925 Sterling Silver & 18K Gold-Filled Jewelry designed to shine, ma…" at bounding box center [303, 153] width 559 height 136
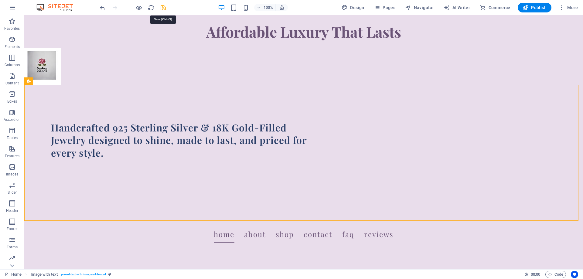
click at [163, 7] on icon "save" at bounding box center [163, 7] width 7 height 7
select select "px"
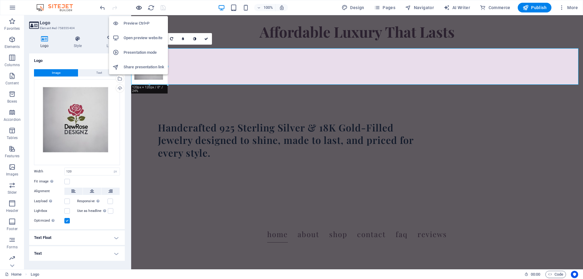
click at [137, 9] on icon "button" at bounding box center [138, 7] width 7 height 7
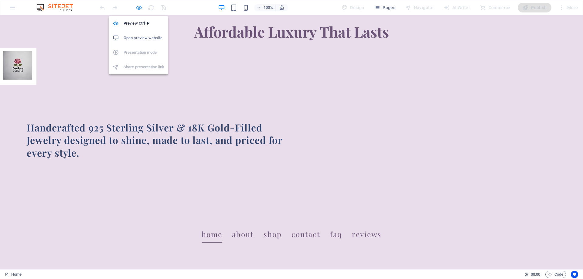
click at [140, 8] on icon "button" at bounding box center [138, 7] width 7 height 7
select select "px"
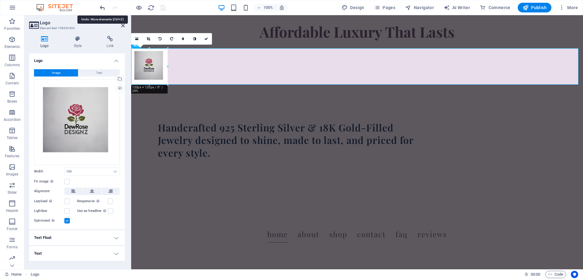
click at [102, 9] on icon "undo" at bounding box center [102, 7] width 7 height 7
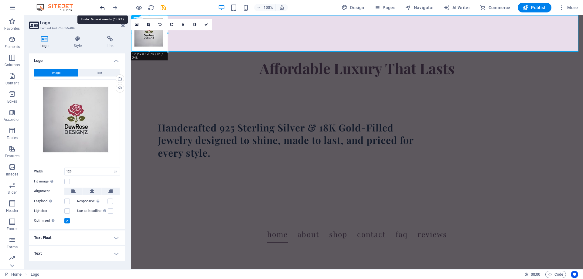
click at [102, 9] on icon "undo" at bounding box center [102, 7] width 7 height 7
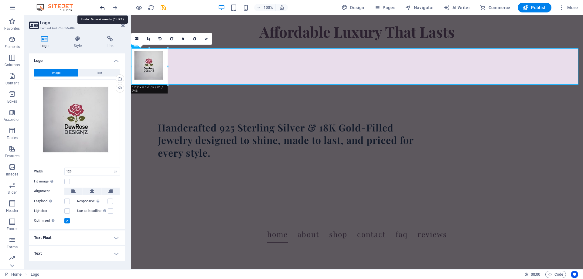
click at [102, 9] on icon "undo" at bounding box center [102, 7] width 7 height 7
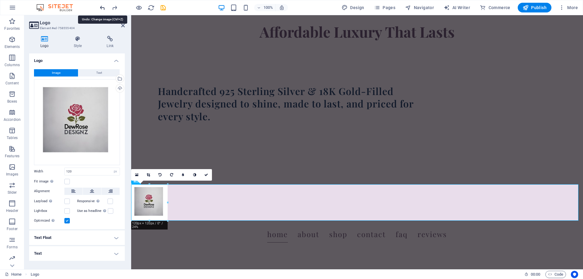
click at [102, 9] on icon "undo" at bounding box center [102, 7] width 7 height 7
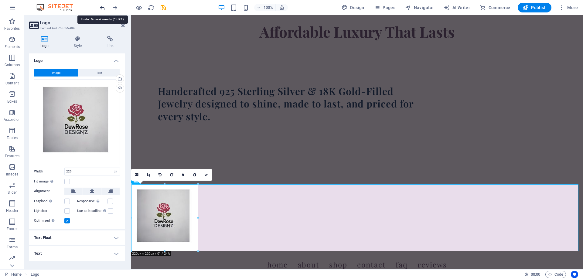
click at [102, 9] on icon "undo" at bounding box center [102, 7] width 7 height 7
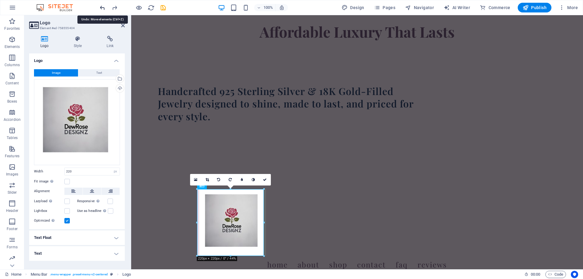
click at [102, 9] on icon "undo" at bounding box center [102, 7] width 7 height 7
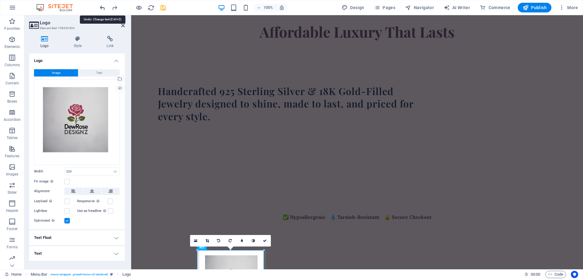
click at [102, 9] on icon "undo" at bounding box center [102, 7] width 7 height 7
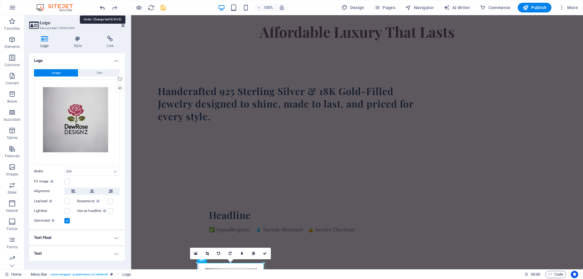
click at [102, 9] on icon "undo" at bounding box center [102, 7] width 7 height 7
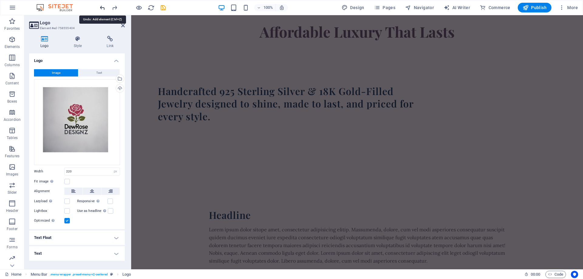
click at [102, 9] on icon "undo" at bounding box center [102, 7] width 7 height 7
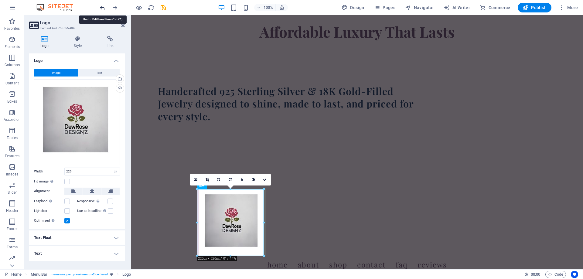
click at [102, 9] on icon "undo" at bounding box center [102, 7] width 7 height 7
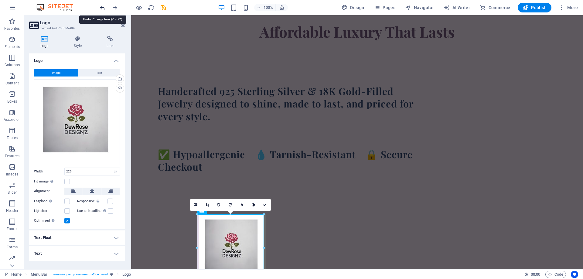
click at [102, 9] on icon "undo" at bounding box center [102, 7] width 7 height 7
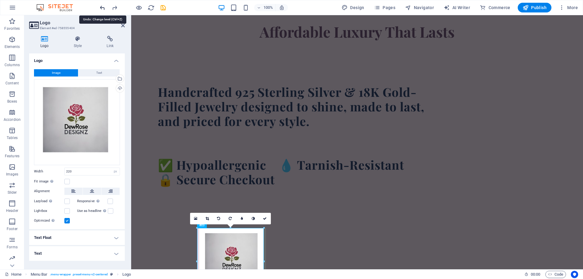
click at [102, 9] on icon "undo" at bounding box center [102, 7] width 7 height 7
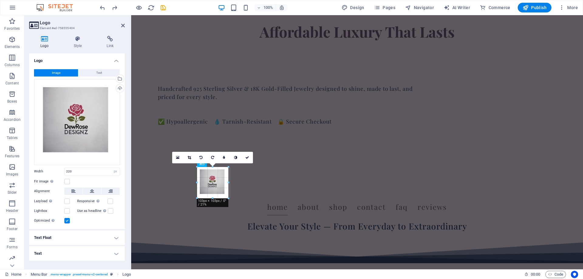
drag, startPoint x: 263, startPoint y: 233, endPoint x: 95, endPoint y: 181, distance: 175.5
type input "103"
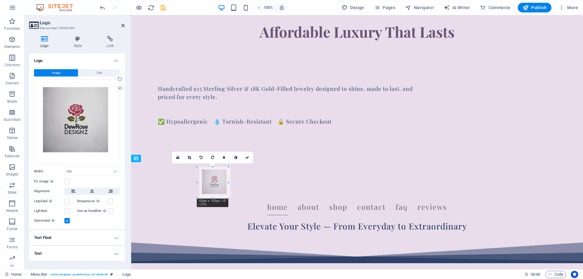
drag, startPoint x: 213, startPoint y: 183, endPoint x: 228, endPoint y: 184, distance: 14.9
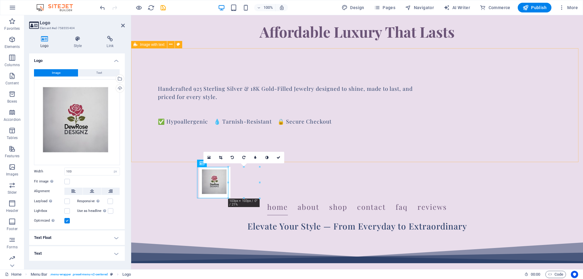
click at [176, 117] on div "Handcrafted 925 Sterling Silver & 18K Gold-Filled Jewelry designed to shine, ma…" at bounding box center [357, 105] width 452 height 114
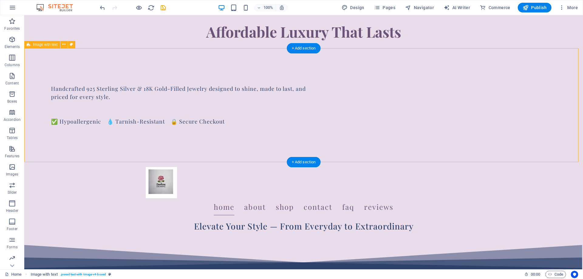
click at [142, 99] on div "Handcrafted 925 Sterling Silver & 18K Gold-Filled Jewelry designed to shine, ma…" at bounding box center [303, 105] width 559 height 114
select select "rem"
select select "px"
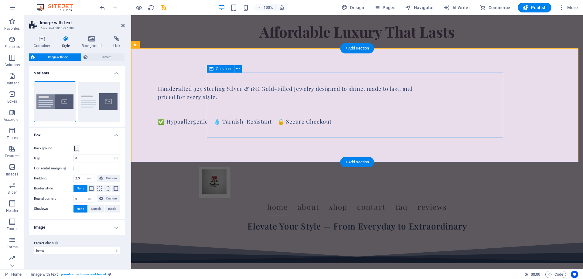
click at [213, 121] on div "Handcrafted 925 Sterling Silver & 18K Gold-Filled Jewelry designed to shine, ma…" at bounding box center [294, 105] width 296 height 65
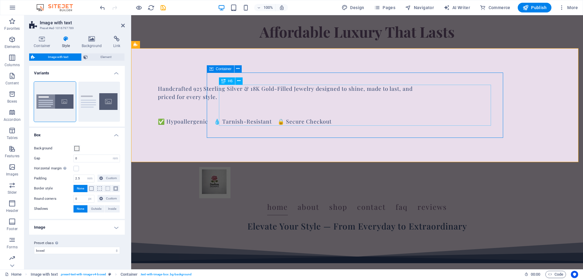
click at [362, 124] on div "Handcrafted 925 Sterling Silver & 18K Gold-Filled Jewelry designed to shine, ma…" at bounding box center [294, 105] width 272 height 41
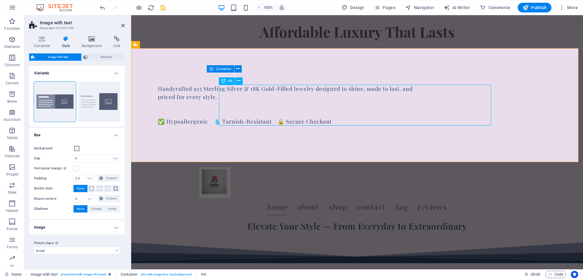
click at [362, 124] on div "Handcrafted 925 Sterling Silver & 18K Gold-Filled Jewelry designed to shine, ma…" at bounding box center [294, 105] width 272 height 41
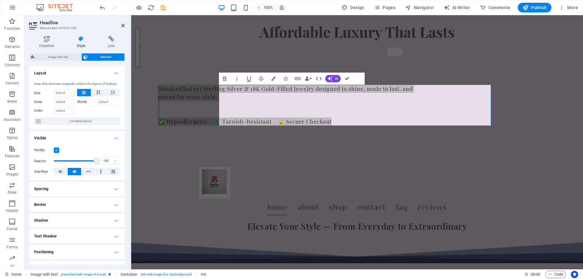
click at [107, 189] on h4 "Spacing" at bounding box center [77, 189] width 96 height 15
click at [74, 230] on h4 "Border" at bounding box center [77, 229] width 96 height 15
click at [46, 45] on h4 "Headline" at bounding box center [48, 42] width 38 height 13
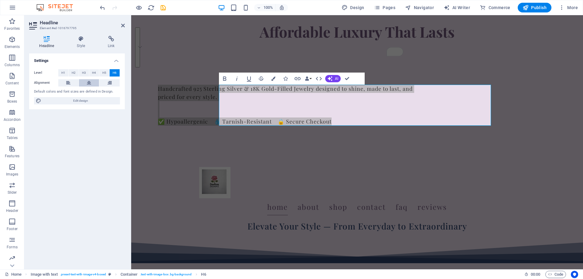
click at [91, 84] on icon at bounding box center [89, 82] width 4 height 7
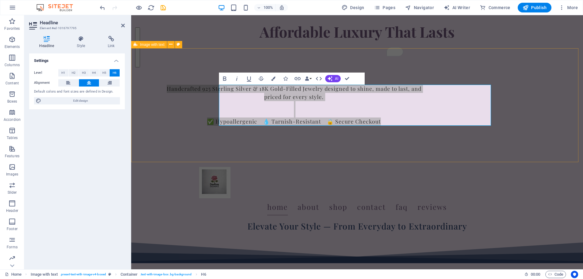
click at [164, 98] on div "Handcrafted 925 Sterling Silver & 18K Gold-Filled Jewelry designed to shine, ma…" at bounding box center [357, 105] width 452 height 114
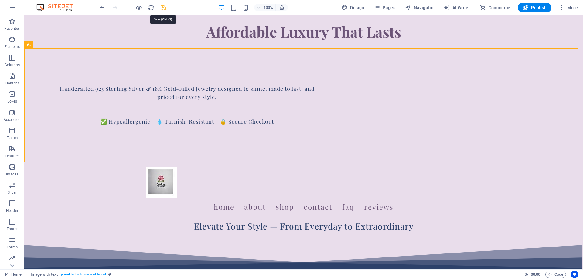
click at [162, 10] on icon "save" at bounding box center [163, 7] width 7 height 7
select select "px"
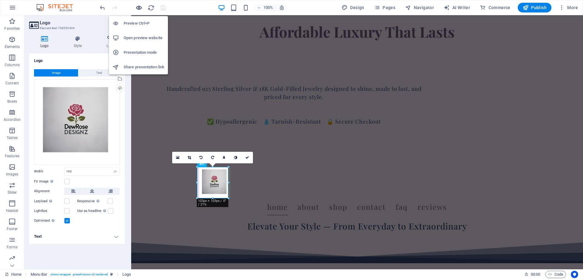
click at [139, 7] on icon "button" at bounding box center [138, 7] width 7 height 7
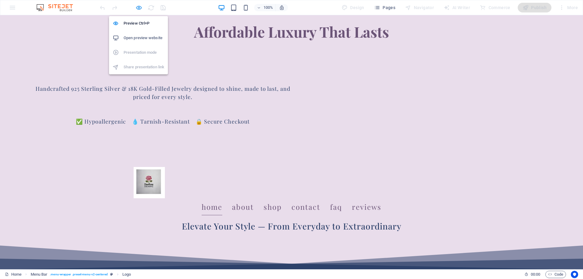
click at [137, 9] on icon "button" at bounding box center [138, 7] width 7 height 7
select select "px"
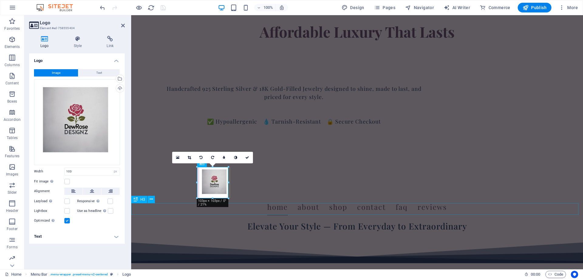
click at [238, 220] on div "Elevate Your Style — From Everyday to Extraordinary" at bounding box center [357, 226] width 452 height 12
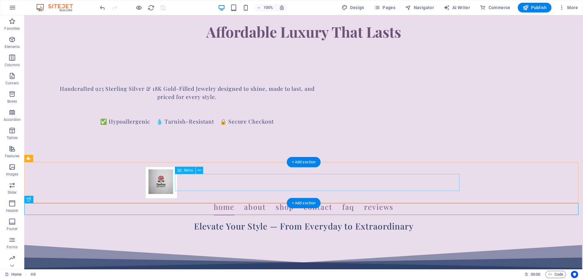
click at [206, 198] on nav "Home About Shop Contact faq Reviews" at bounding box center [304, 206] width 316 height 17
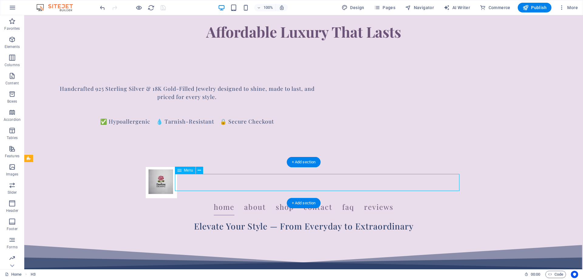
drag, startPoint x: 206, startPoint y: 183, endPoint x: 98, endPoint y: 183, distance: 107.2
click at [205, 198] on nav "Home About Shop Contact faq Reviews" at bounding box center [304, 206] width 316 height 17
select select
select select "3"
select select
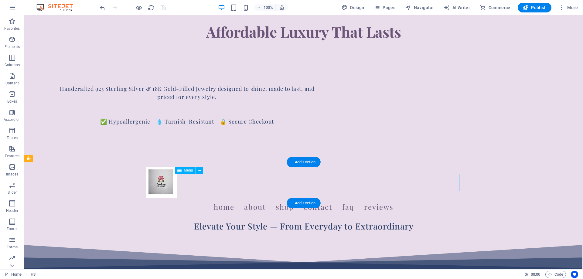
select select "1"
select select
select select "2"
select select
select select "4"
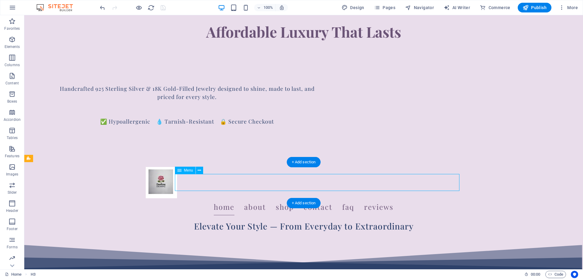
select select
select select "5"
select select
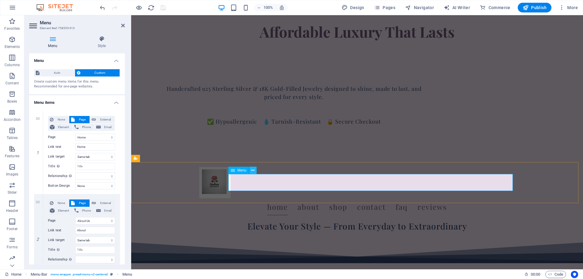
click at [253, 171] on icon at bounding box center [252, 170] width 3 height 6
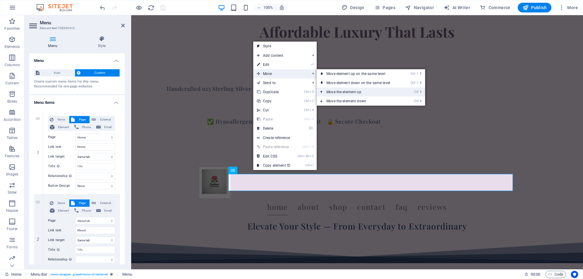
click at [344, 91] on link "Ctrl ⬆ Move the element up" at bounding box center [360, 91] width 86 height 9
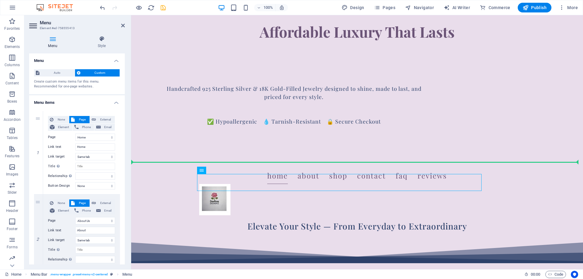
drag, startPoint x: 334, startPoint y: 183, endPoint x: 324, endPoint y: 142, distance: 41.8
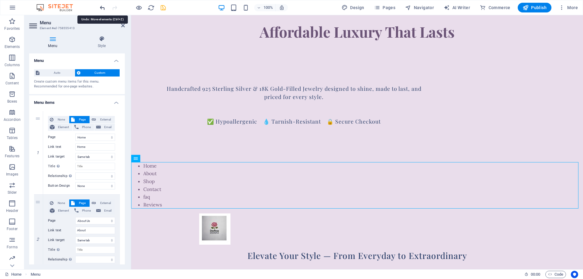
click at [101, 8] on icon "undo" at bounding box center [102, 7] width 7 height 7
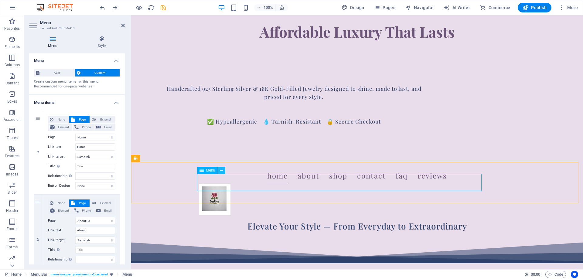
click at [223, 171] on icon at bounding box center [221, 170] width 3 height 6
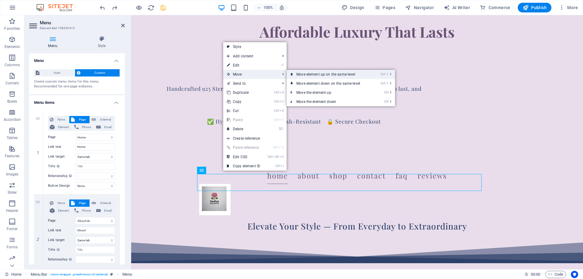
click at [302, 74] on link "Ctrl ⇧ ⬆ Move element up on the same level" at bounding box center [330, 74] width 86 height 9
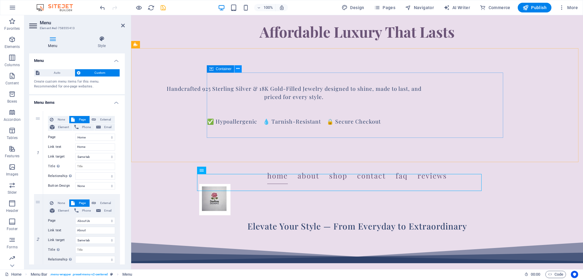
click at [239, 70] on icon at bounding box center [237, 69] width 3 height 6
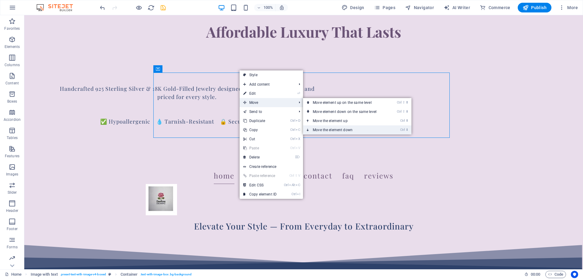
click at [323, 128] on link "Ctrl ⬇ Move the element down" at bounding box center [346, 129] width 86 height 9
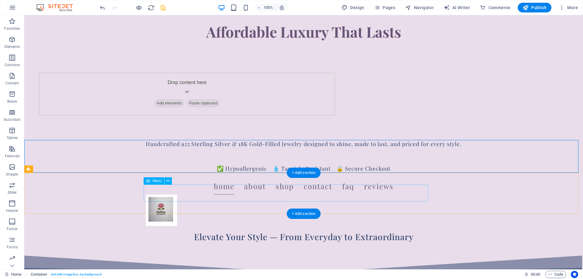
click at [279, 194] on nav "Home About Shop Contact faq Reviews" at bounding box center [304, 186] width 316 height 17
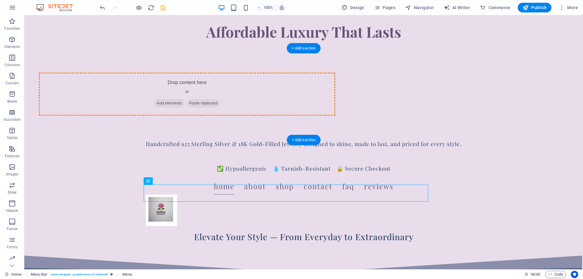
drag, startPoint x: 279, startPoint y: 194, endPoint x: 277, endPoint y: 94, distance: 99.7
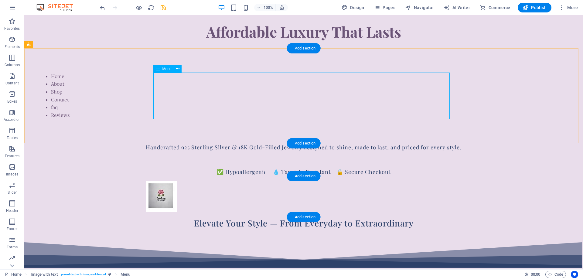
click at [267, 99] on nav "Home About Shop Contact faq Reviews" at bounding box center [187, 96] width 296 height 47
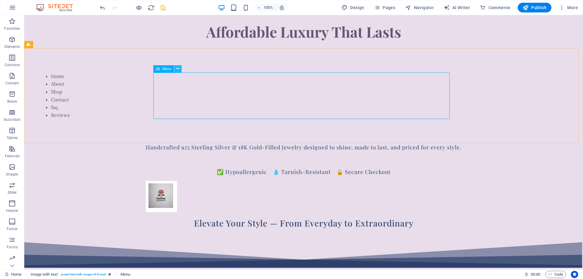
click at [178, 70] on icon at bounding box center [177, 69] width 3 height 6
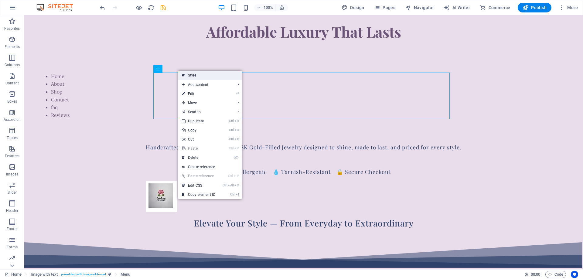
click at [191, 74] on link "Style" at bounding box center [209, 75] width 63 height 9
select select "rem"
select select "px"
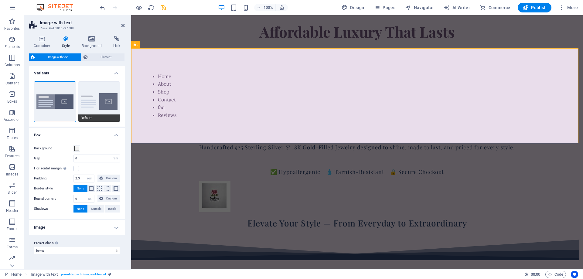
click at [108, 98] on button "Default" at bounding box center [99, 102] width 42 height 40
type input "2"
type input "0"
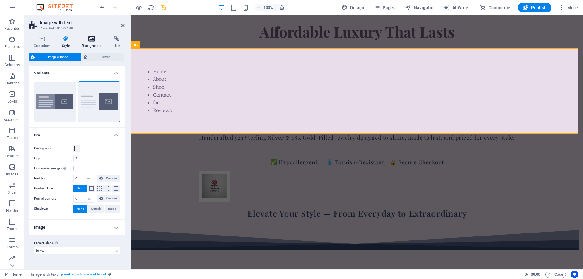
click at [90, 40] on icon at bounding box center [91, 39] width 29 height 6
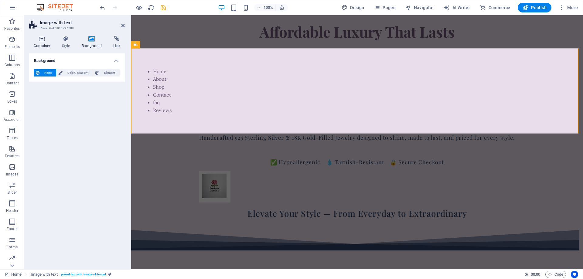
click at [39, 41] on icon at bounding box center [42, 39] width 26 height 6
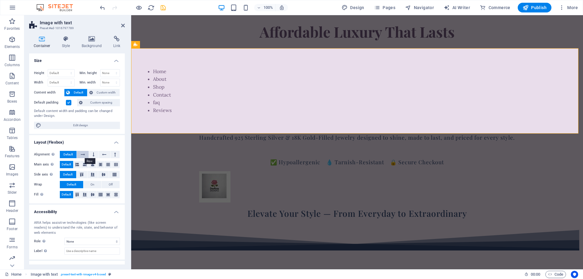
click at [82, 155] on icon at bounding box center [83, 154] width 4 height 7
click at [193, 29] on div "Affordable Luxury That Lasts" at bounding box center [357, 31] width 452 height 33
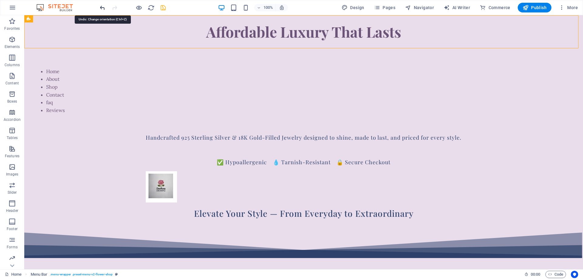
click at [103, 9] on icon "undo" at bounding box center [102, 7] width 7 height 7
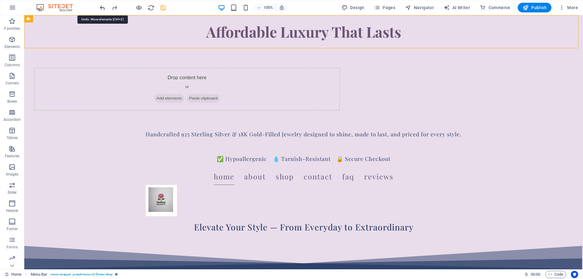
click at [103, 9] on icon "undo" at bounding box center [102, 7] width 7 height 7
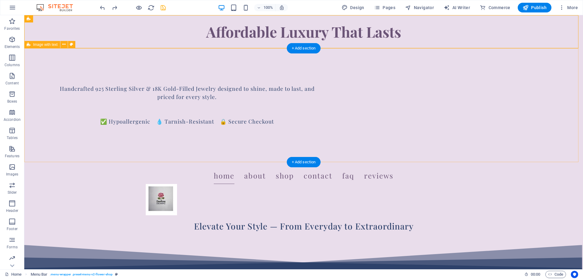
click at [111, 78] on div "Handcrafted 925 Sterling Silver & 18K Gold-Filled Jewelry designed to shine, ma…" at bounding box center [303, 105] width 559 height 114
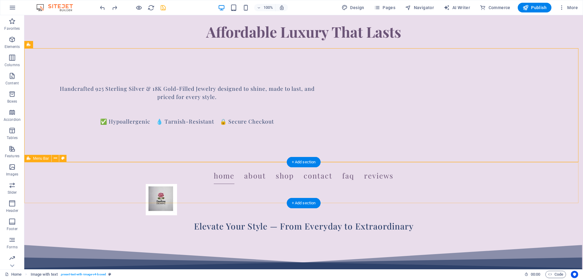
click at [105, 183] on div "Home About Shop Contact faq Reviews" at bounding box center [303, 191] width 559 height 58
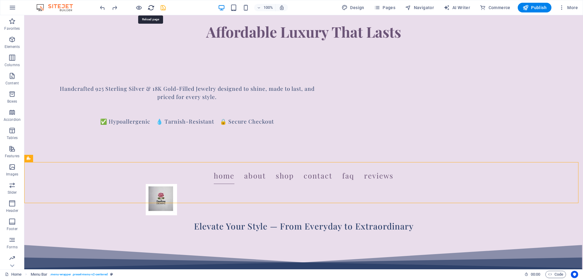
click at [152, 9] on icon "reload" at bounding box center [151, 7] width 7 height 7
click at [165, 8] on icon "save" at bounding box center [163, 7] width 7 height 7
select select "px"
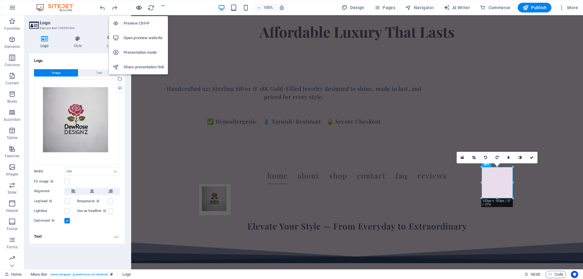
click at [137, 8] on icon "button" at bounding box center [138, 7] width 7 height 7
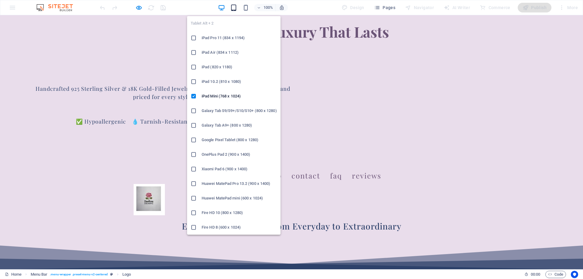
click at [234, 8] on icon "button" at bounding box center [233, 7] width 7 height 7
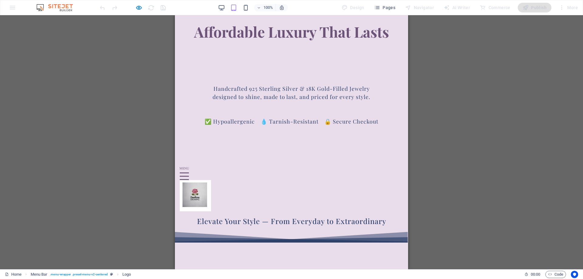
click at [189, 173] on div at bounding box center [184, 173] width 9 height 1
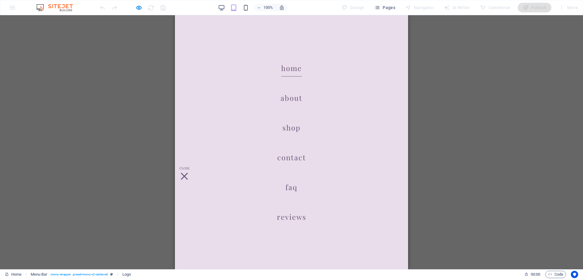
click at [188, 180] on div at bounding box center [184, 176] width 7 height 7
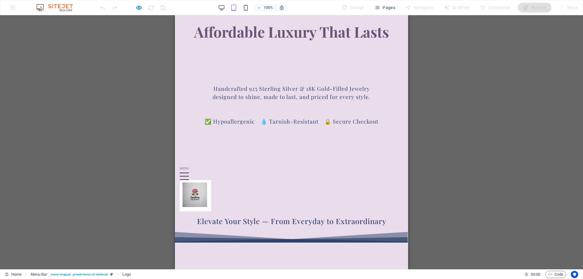
click at [211, 182] on img at bounding box center [195, 195] width 31 height 31
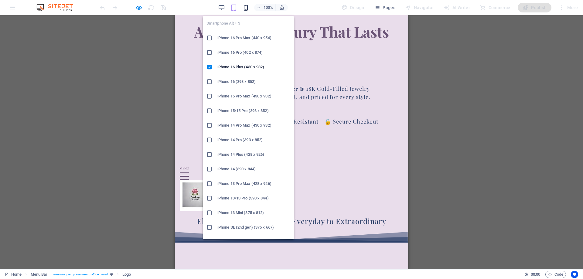
click at [246, 7] on icon "button" at bounding box center [245, 7] width 7 height 7
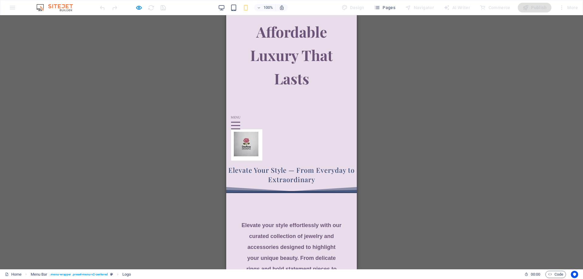
scroll to position [121, 0]
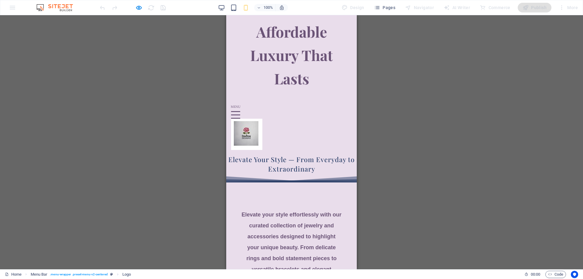
click at [240, 112] on div at bounding box center [235, 111] width 9 height 1
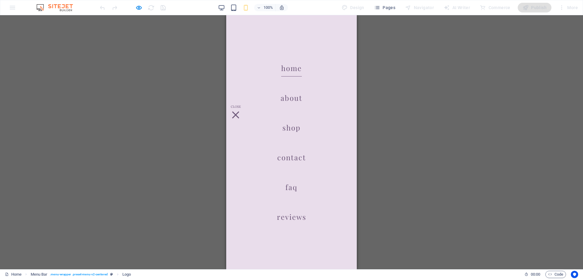
click at [240, 119] on div at bounding box center [235, 115] width 9 height 8
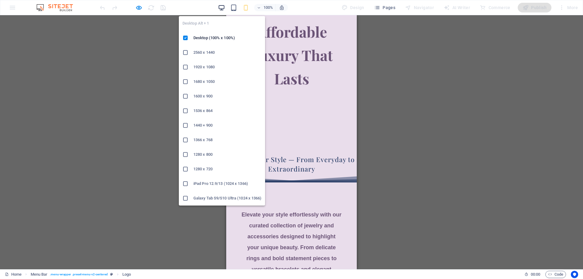
click at [221, 7] on icon "button" at bounding box center [221, 7] width 7 height 7
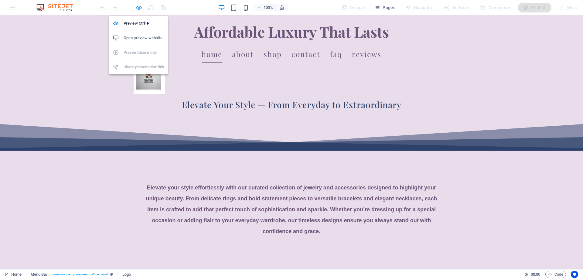
click at [139, 7] on icon "button" at bounding box center [138, 7] width 7 height 7
select select "px"
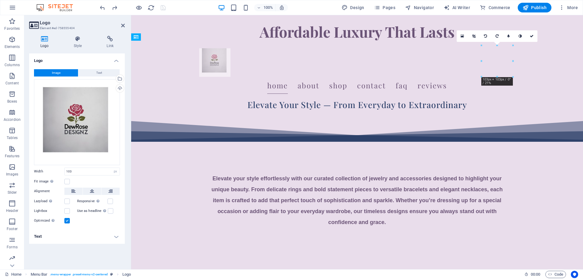
drag, startPoint x: 499, startPoint y: 59, endPoint x: 202, endPoint y: 65, distance: 297.7
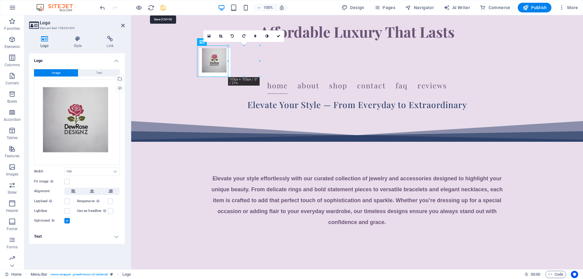
click at [166, 7] on icon "save" at bounding box center [163, 7] width 7 height 7
select select "px"
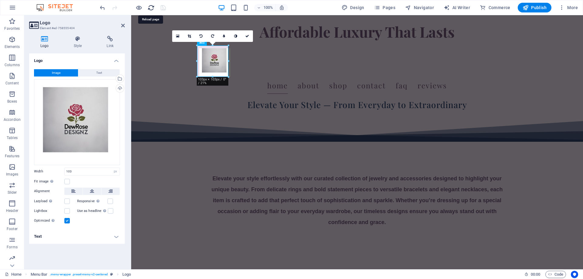
click at [151, 7] on icon "reload" at bounding box center [151, 7] width 7 height 7
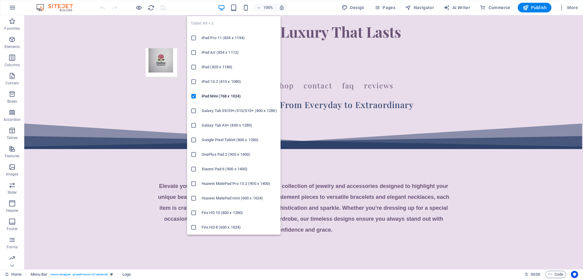
click at [225, 35] on h6 "iPad Pro 11 (834 x 1194)" at bounding box center [239, 37] width 75 height 7
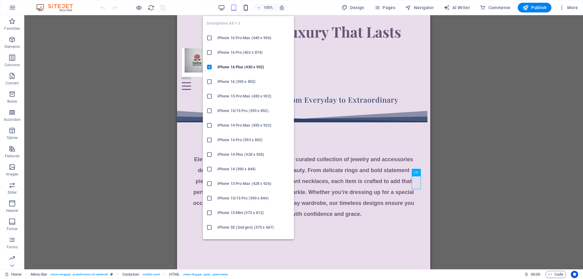
click at [248, 9] on icon "button" at bounding box center [245, 7] width 7 height 7
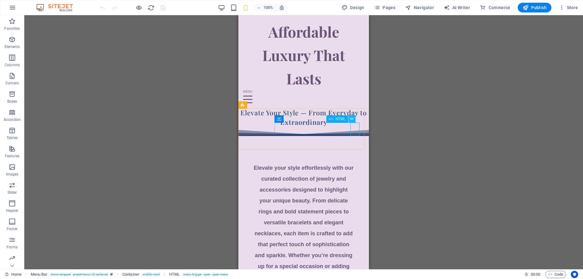
click at [352, 118] on icon at bounding box center [351, 119] width 3 height 6
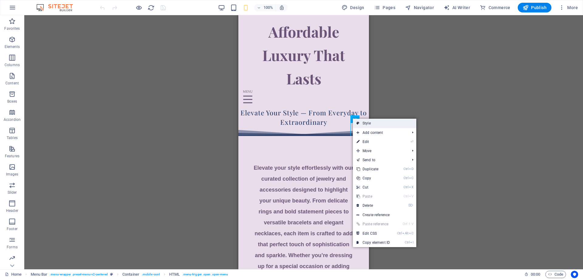
click at [366, 123] on link "Style" at bounding box center [384, 123] width 63 height 9
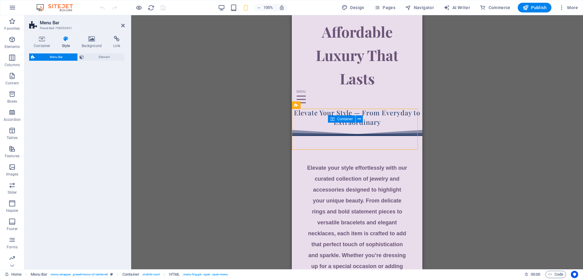
select select "rem"
select select "preset-menu-v2-centered"
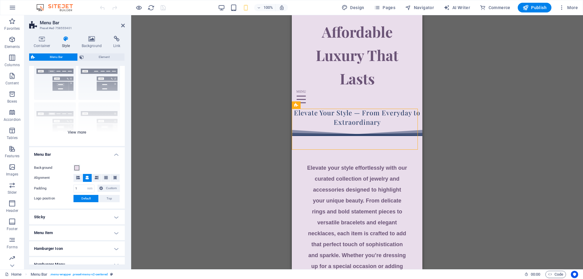
scroll to position [30, 0]
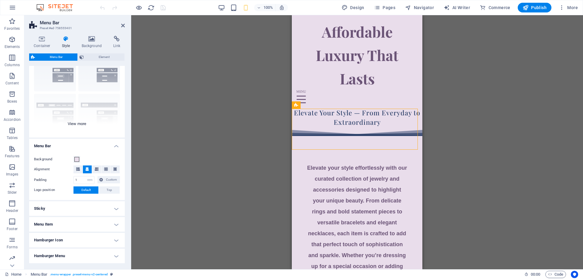
click at [78, 125] on div "Border Centered Default Fixed Loki Trigger Wide XXL" at bounding box center [77, 91] width 96 height 91
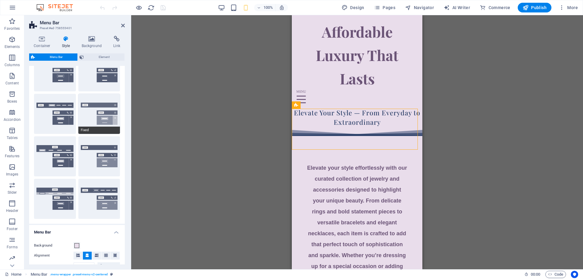
click at [91, 125] on button "Fixed" at bounding box center [99, 114] width 42 height 40
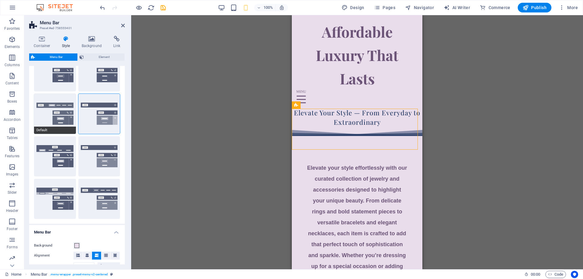
click at [63, 123] on button "Default" at bounding box center [55, 114] width 42 height 40
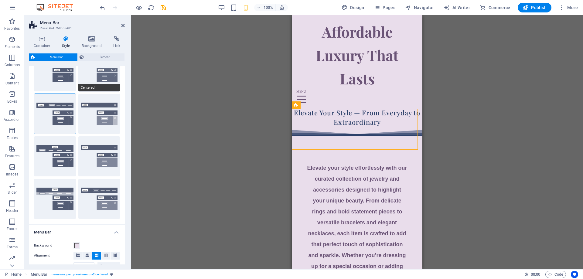
click at [98, 77] on button "Centered" at bounding box center [99, 71] width 42 height 40
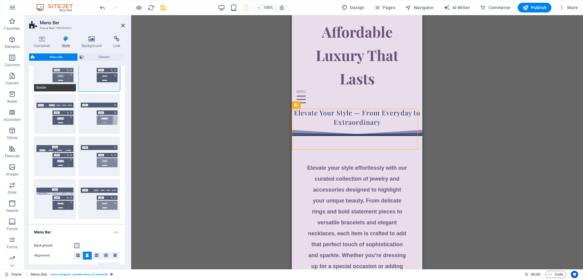
click at [67, 77] on button "Border" at bounding box center [55, 71] width 42 height 40
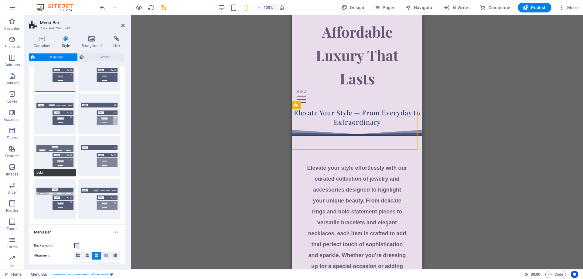
click at [65, 159] on button "Loki" at bounding box center [55, 156] width 42 height 40
select select "DISABLED_OPTION_VALUE"
type input "2"
type input "1"
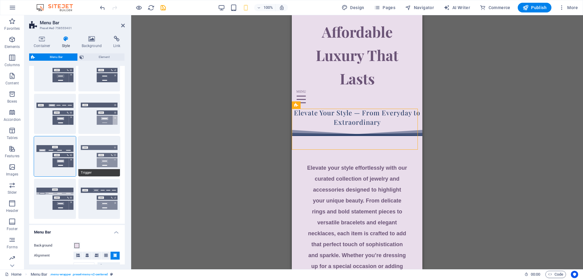
click at [91, 156] on button "Trigger" at bounding box center [99, 156] width 42 height 40
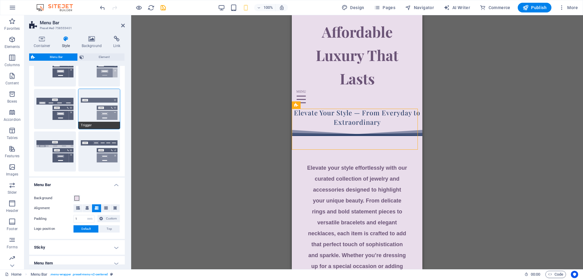
scroll to position [121, 0]
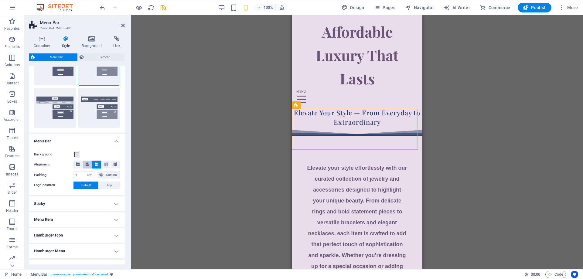
click at [85, 166] on icon at bounding box center [87, 165] width 4 height 4
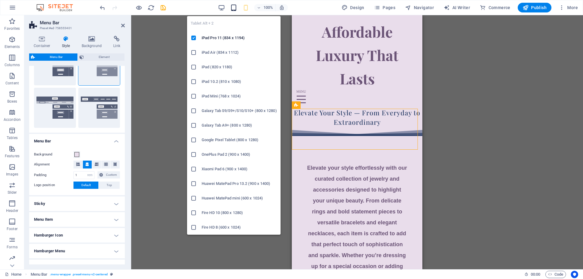
click at [236, 10] on icon "button" at bounding box center [233, 7] width 7 height 7
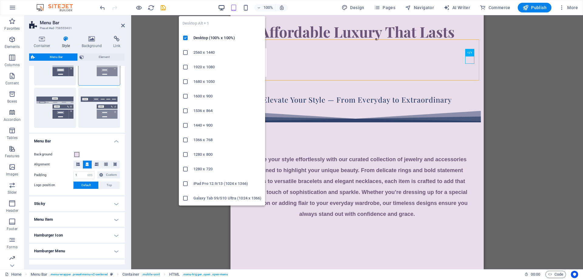
click at [220, 7] on icon "button" at bounding box center [221, 7] width 7 height 7
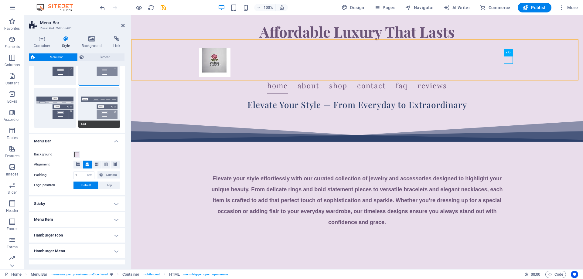
click at [95, 117] on button "XXL" at bounding box center [99, 108] width 42 height 40
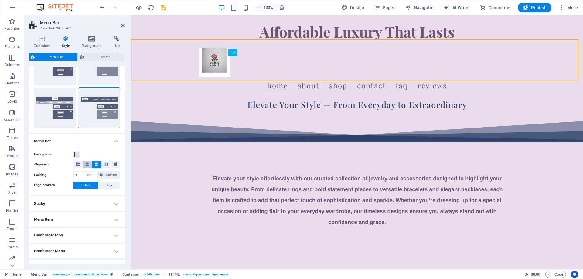
click at [86, 165] on icon at bounding box center [87, 165] width 4 height 4
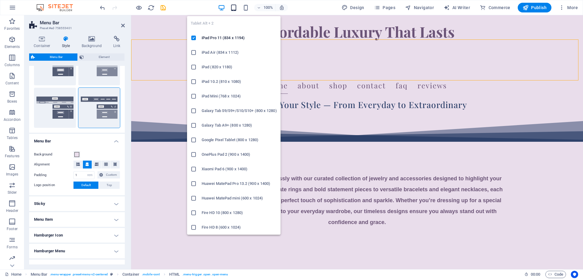
click at [235, 9] on icon "button" at bounding box center [233, 7] width 7 height 7
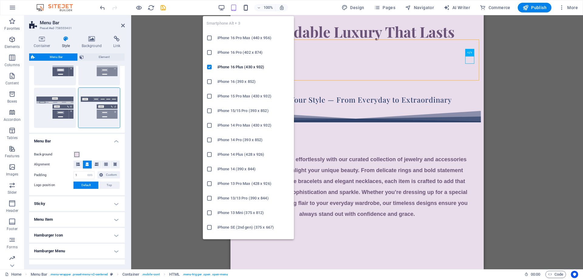
click at [249, 8] on icon "button" at bounding box center [245, 7] width 7 height 7
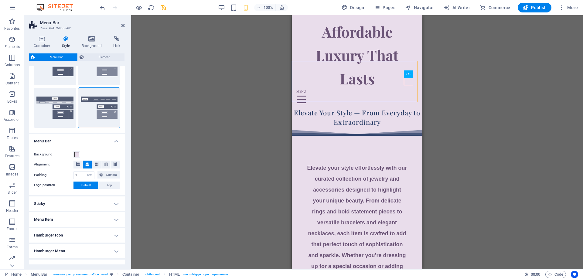
click at [163, 7] on icon "save" at bounding box center [163, 7] width 7 height 7
select select "px"
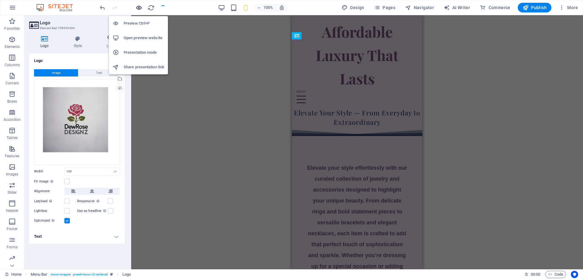
click at [139, 9] on icon "button" at bounding box center [138, 7] width 7 height 7
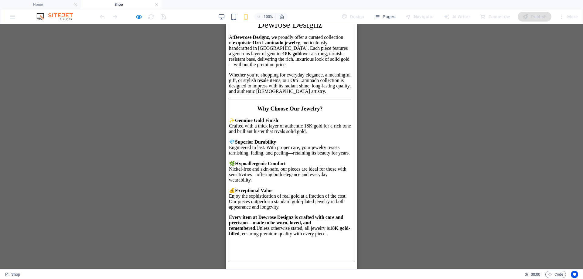
scroll to position [0, 0]
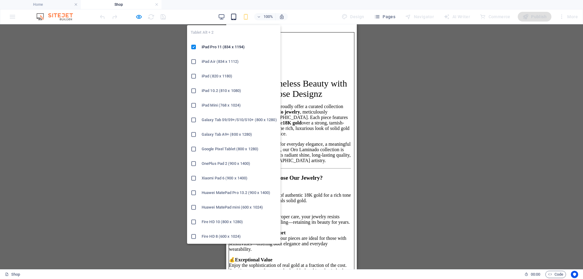
click at [236, 18] on icon "button" at bounding box center [233, 16] width 7 height 7
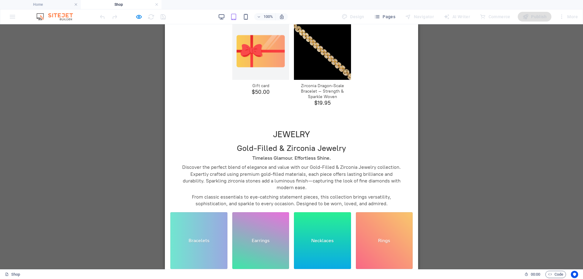
scroll to position [213, 0]
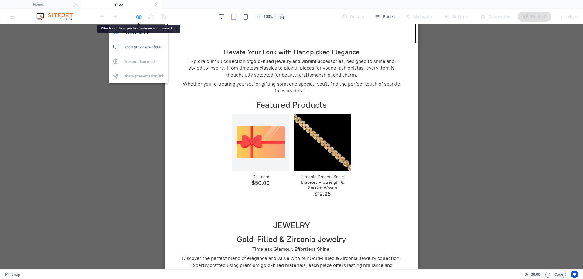
click at [138, 17] on icon "button" at bounding box center [138, 16] width 7 height 7
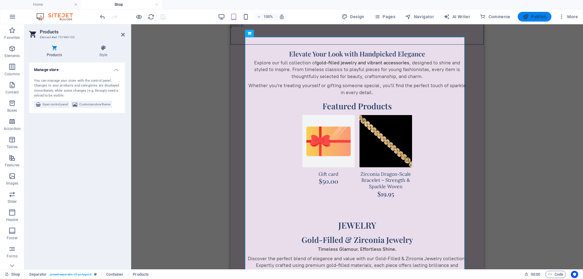
click at [538, 16] on span "Publish" at bounding box center [535, 17] width 24 height 6
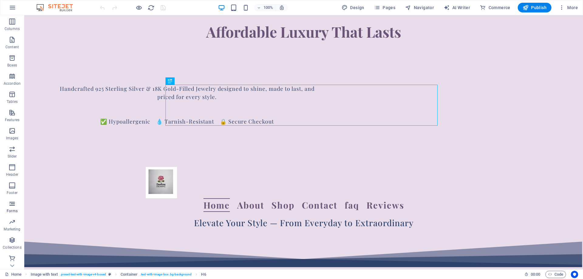
scroll to position [37, 0]
click at [13, 260] on icon "button" at bounding box center [12, 257] width 7 height 7
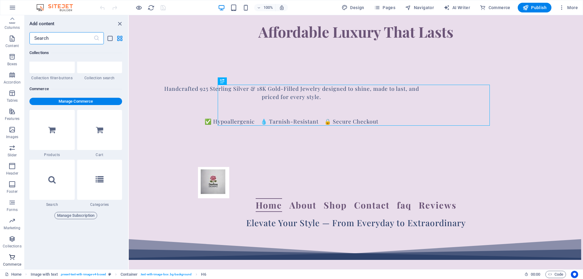
scroll to position [5853, 0]
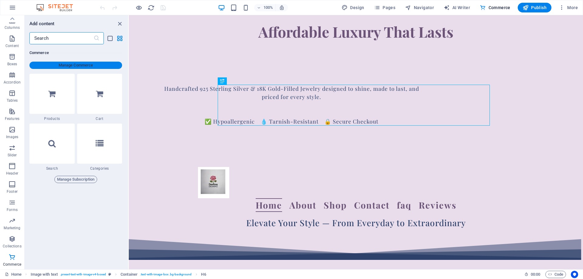
click at [78, 65] on span "Manage Commerce" at bounding box center [76, 65] width 88 height 7
